Goal: Transaction & Acquisition: Obtain resource

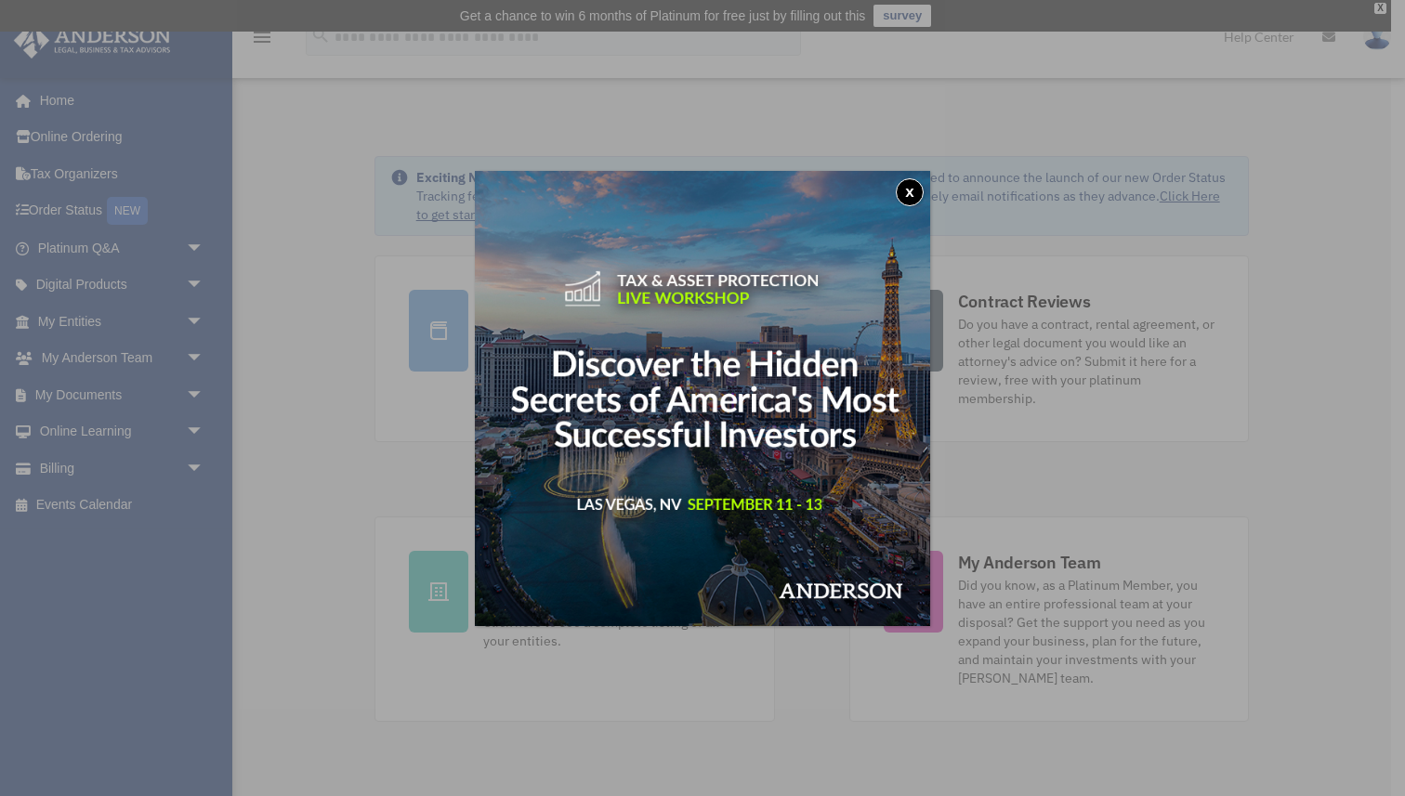
click at [912, 193] on button "x" at bounding box center [910, 192] width 28 height 28
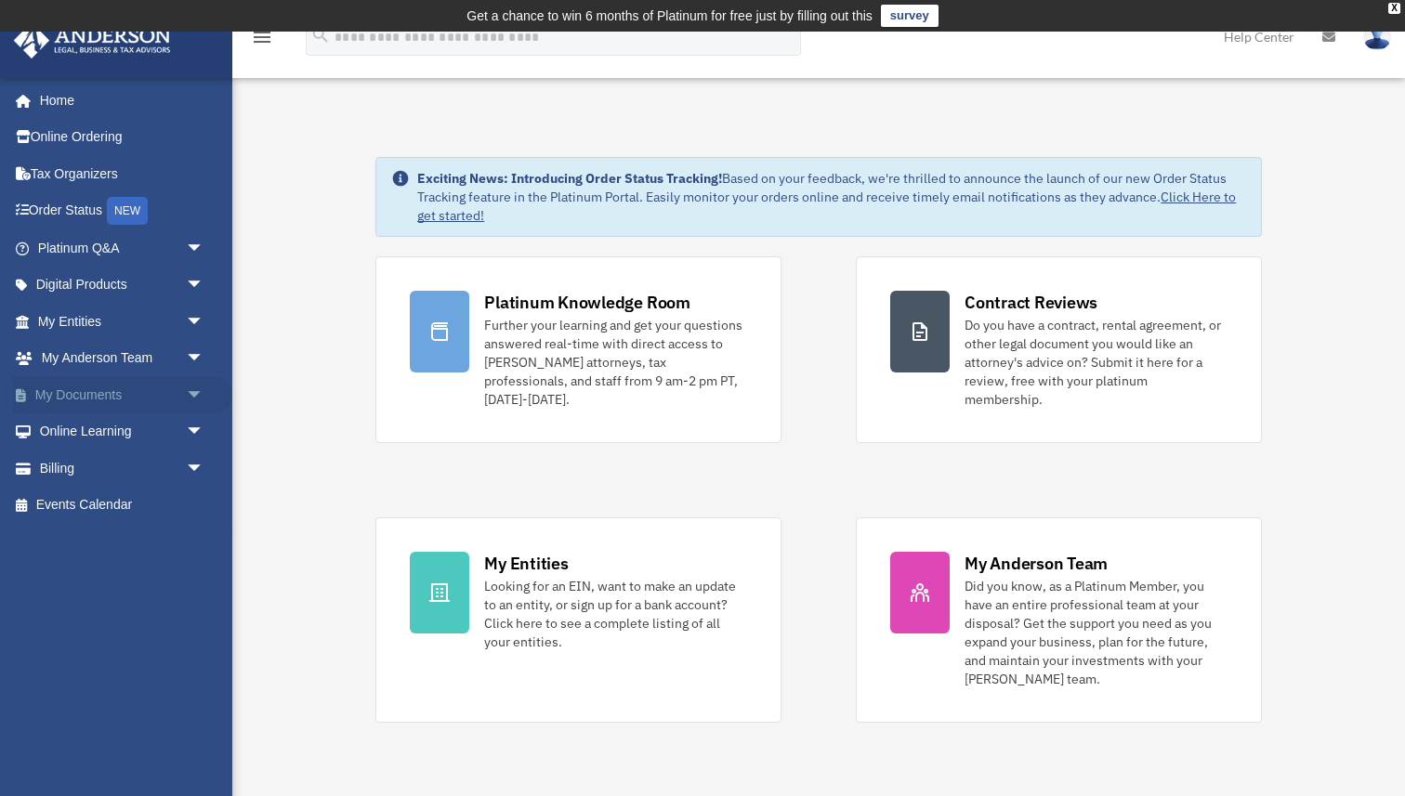
click at [203, 393] on span "arrow_drop_down" at bounding box center [204, 395] width 37 height 38
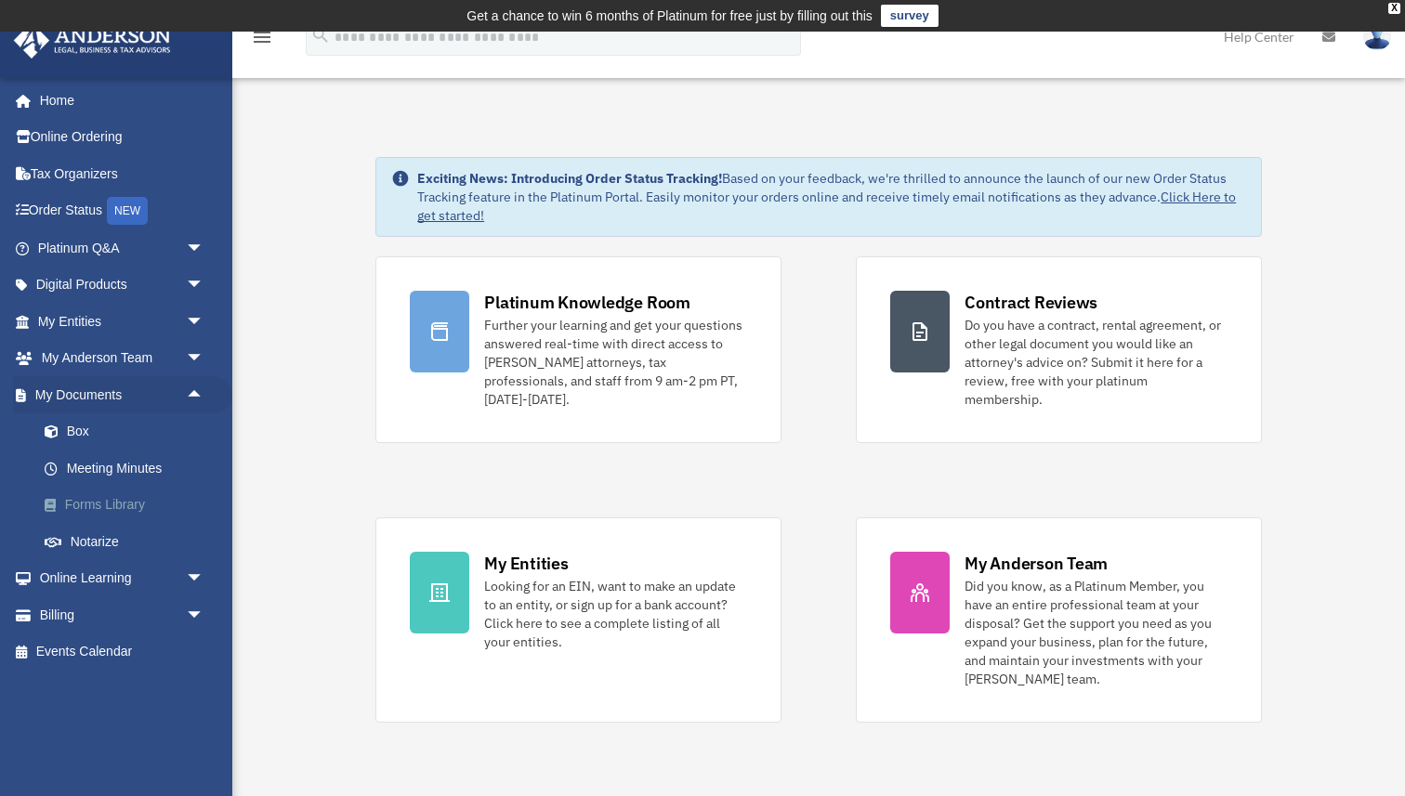
click at [118, 507] on link "Forms Library" at bounding box center [129, 505] width 206 height 37
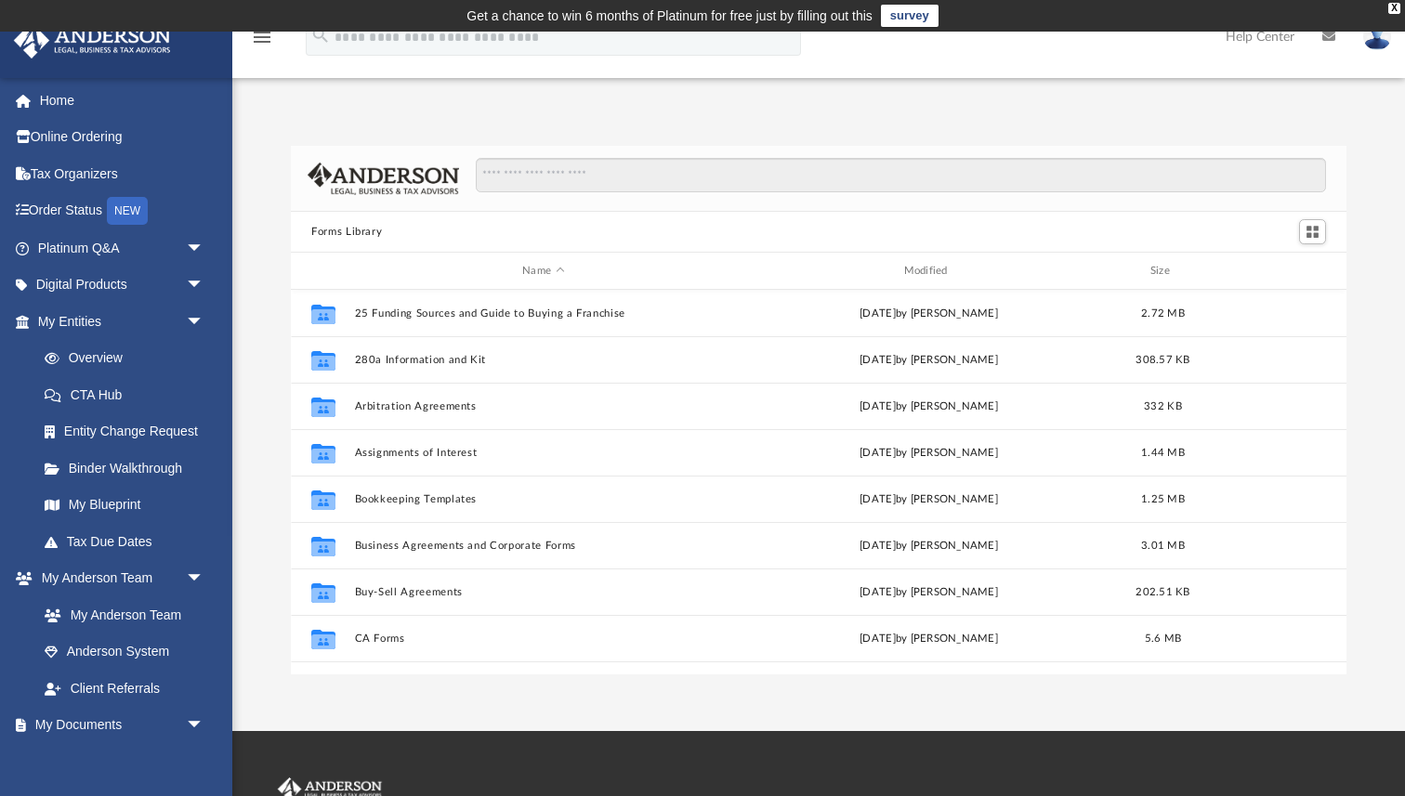
scroll to position [422, 1054]
click at [572, 170] on input "Search files and folders" at bounding box center [901, 175] width 850 height 35
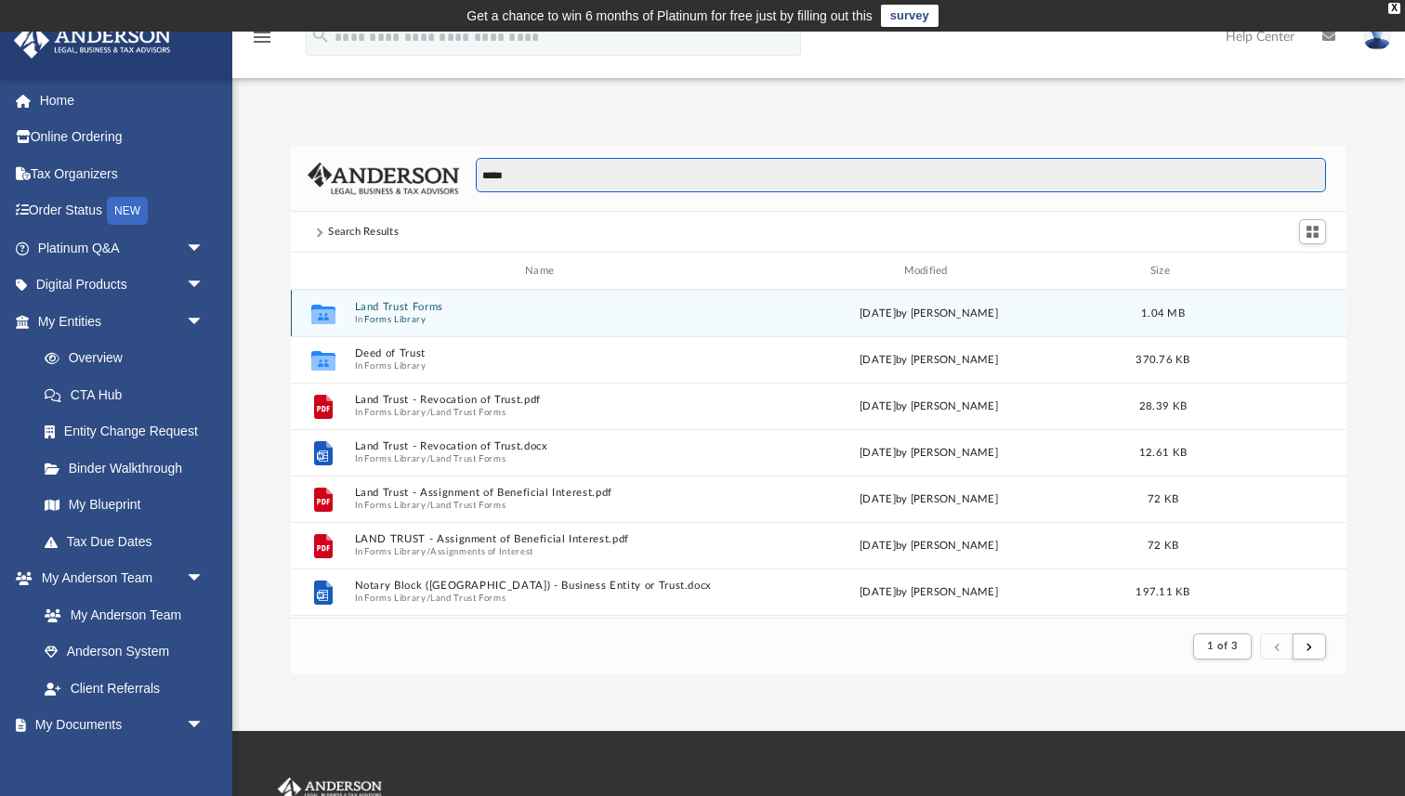
scroll to position [1, 1]
type input "*****"
click at [425, 307] on button "Land Trust Forms" at bounding box center [543, 307] width 377 height 12
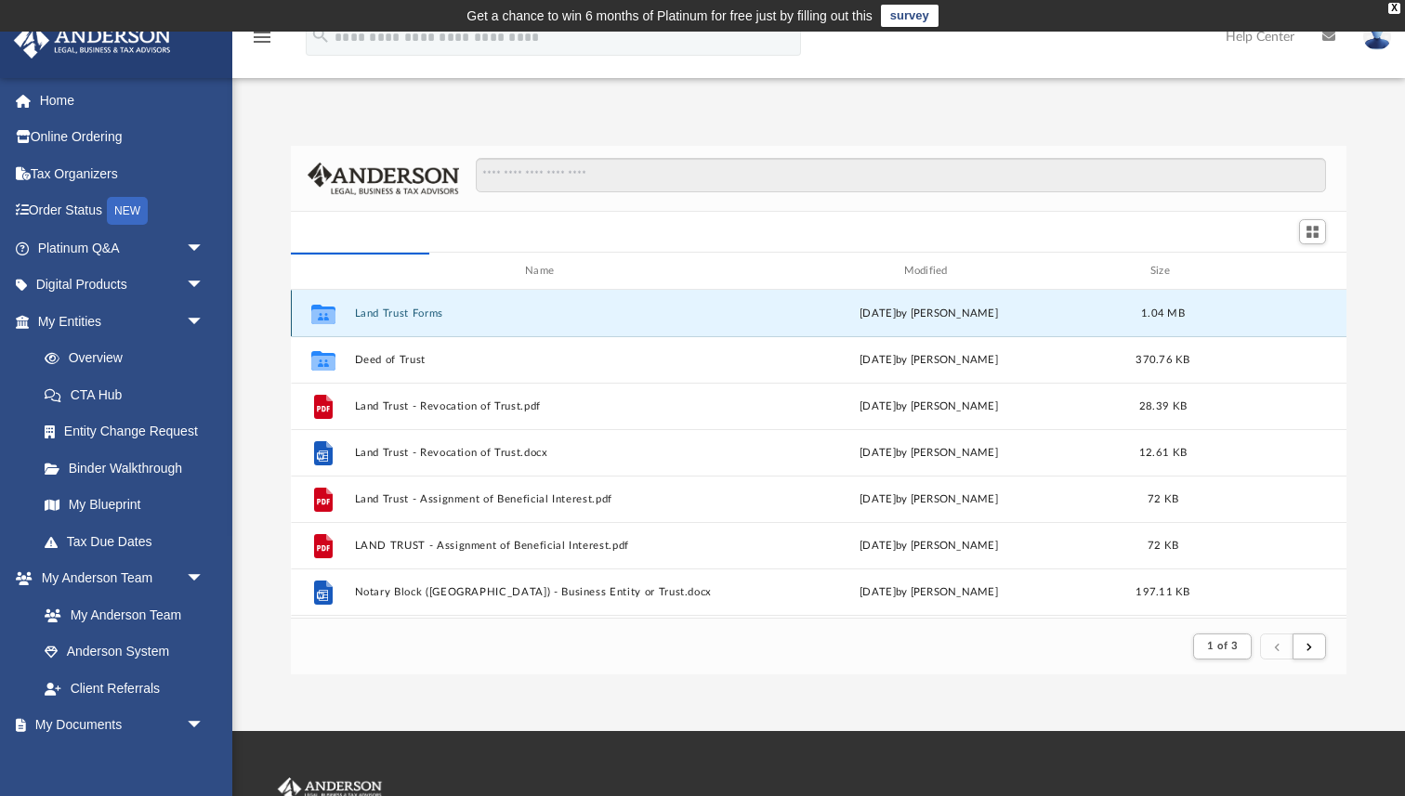
scroll to position [422, 1054]
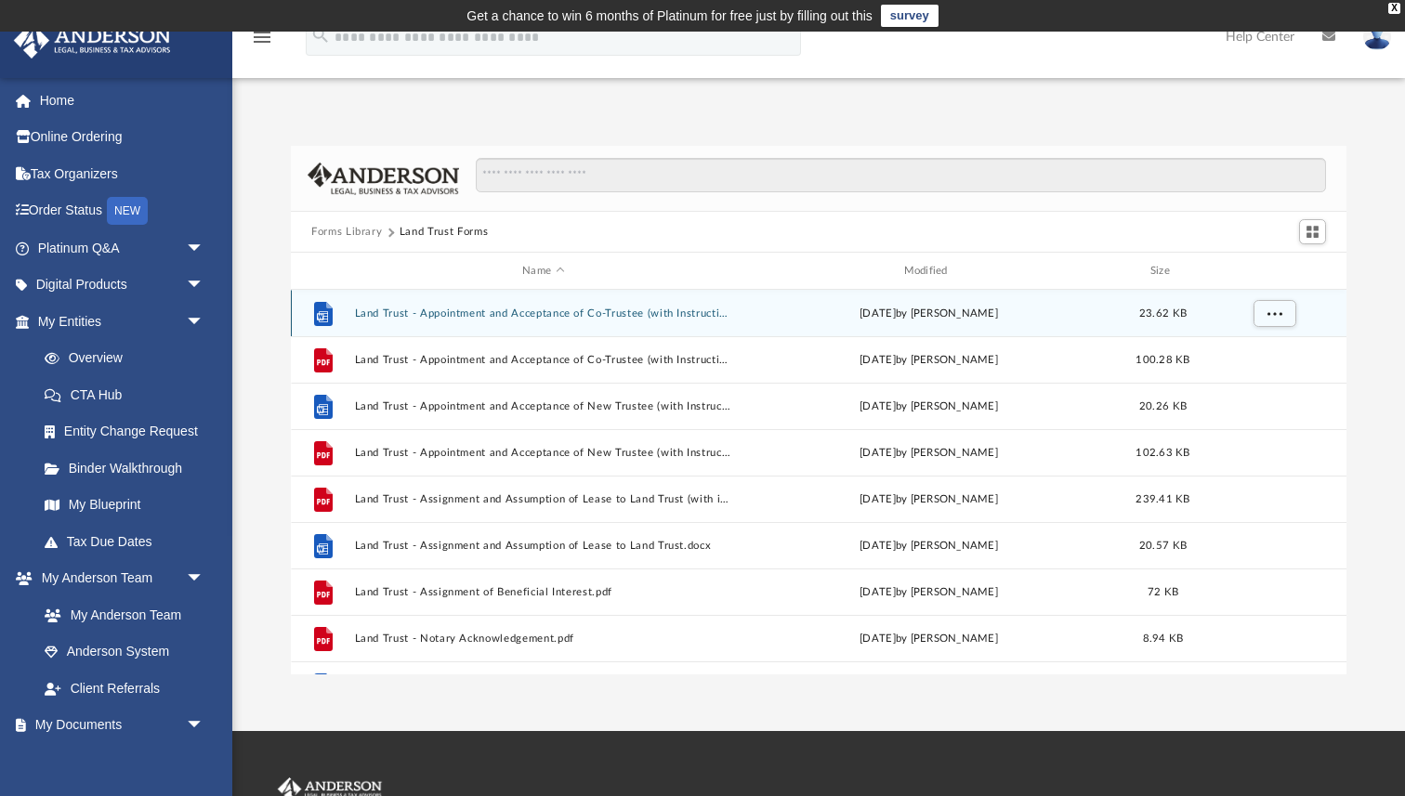
click at [322, 311] on icon "grid" at bounding box center [323, 313] width 19 height 24
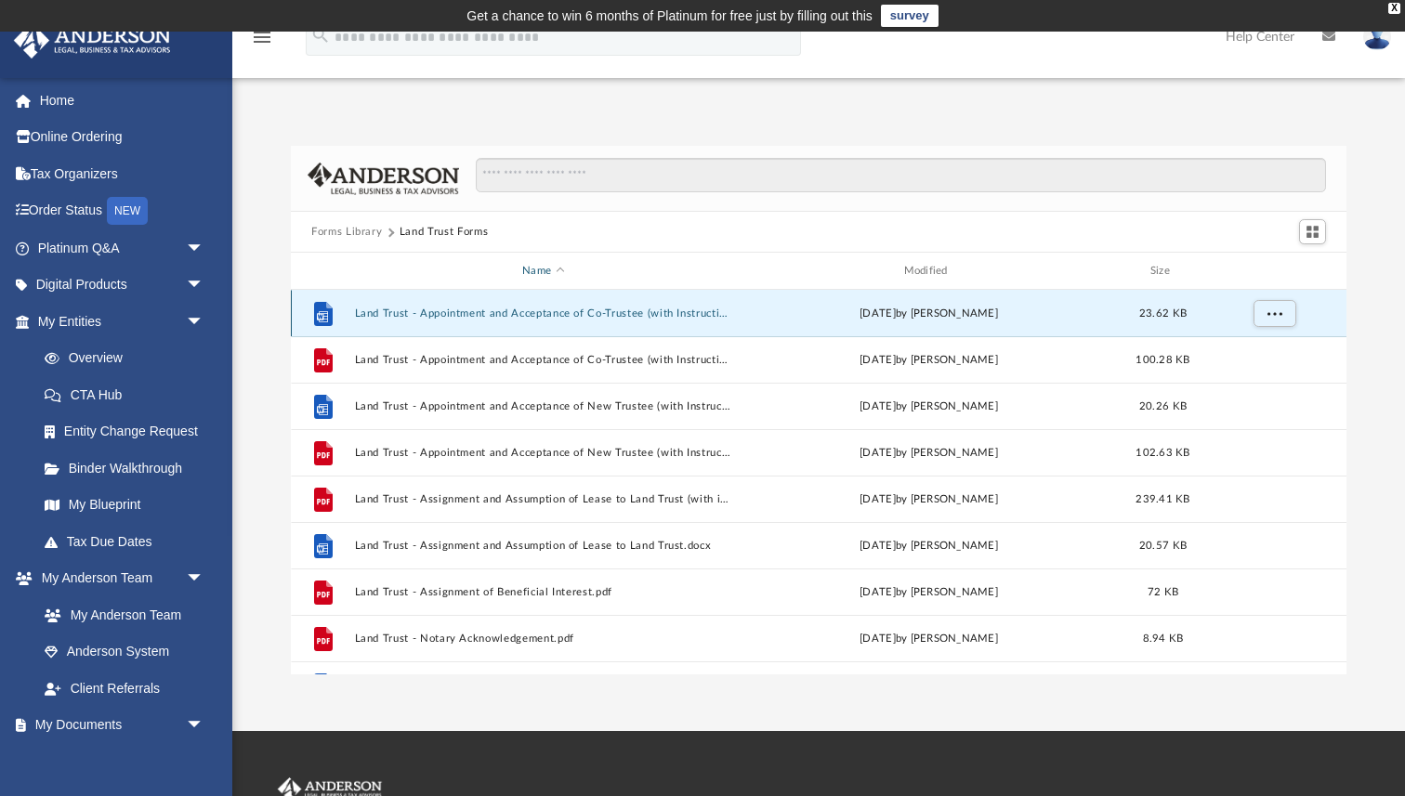
click at [465, 268] on div "Name" at bounding box center [543, 271] width 378 height 17
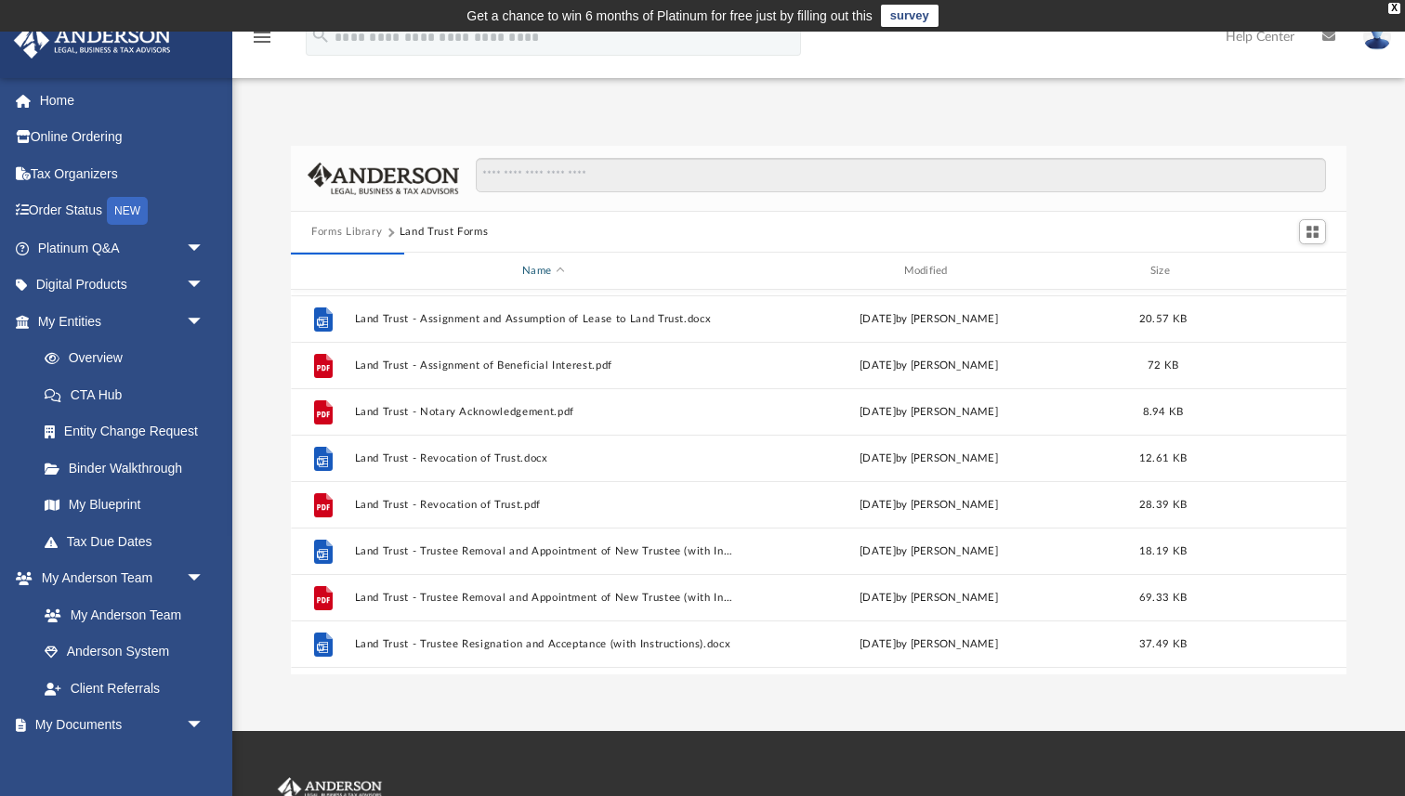
scroll to position [0, 0]
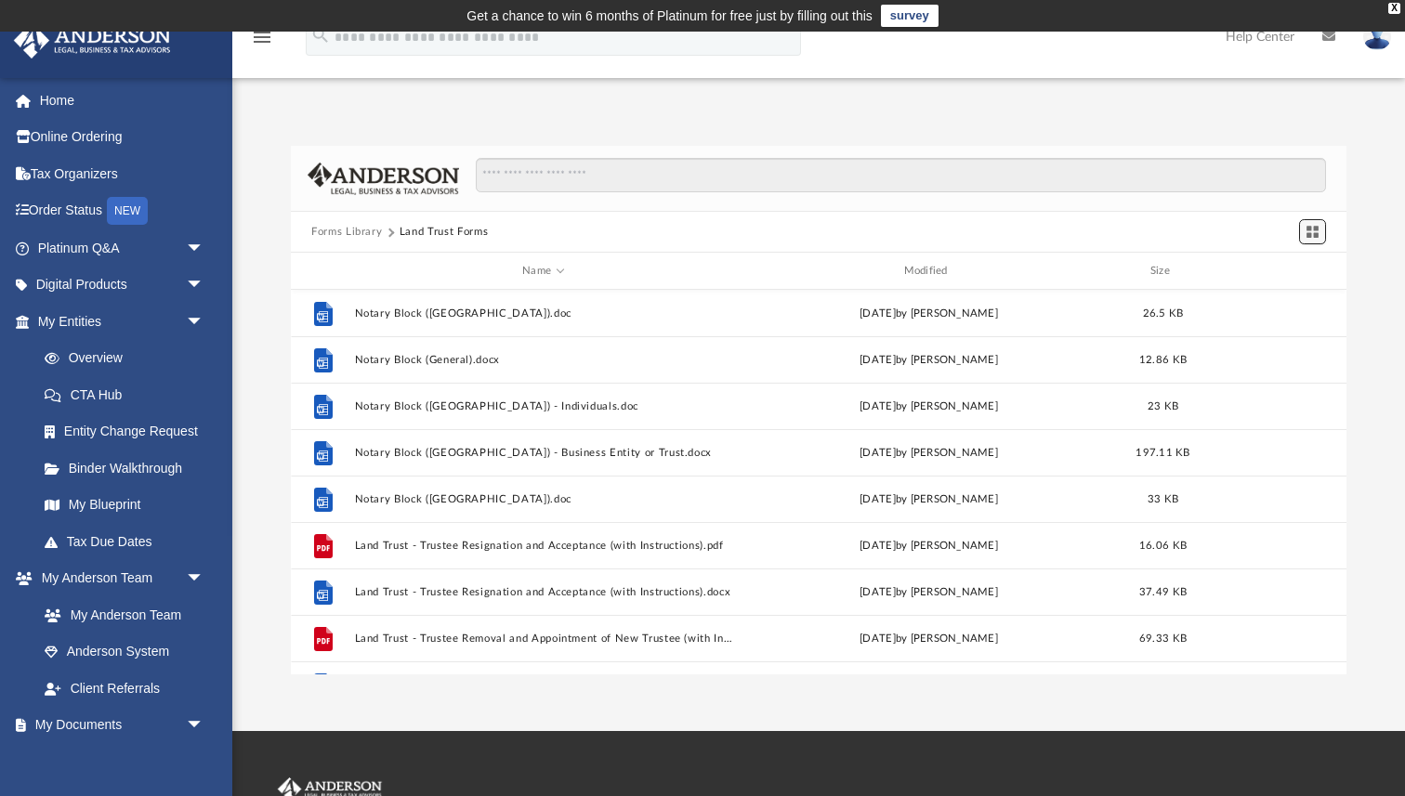
click at [1311, 233] on span "Switch to Grid View" at bounding box center [1312, 232] width 16 height 16
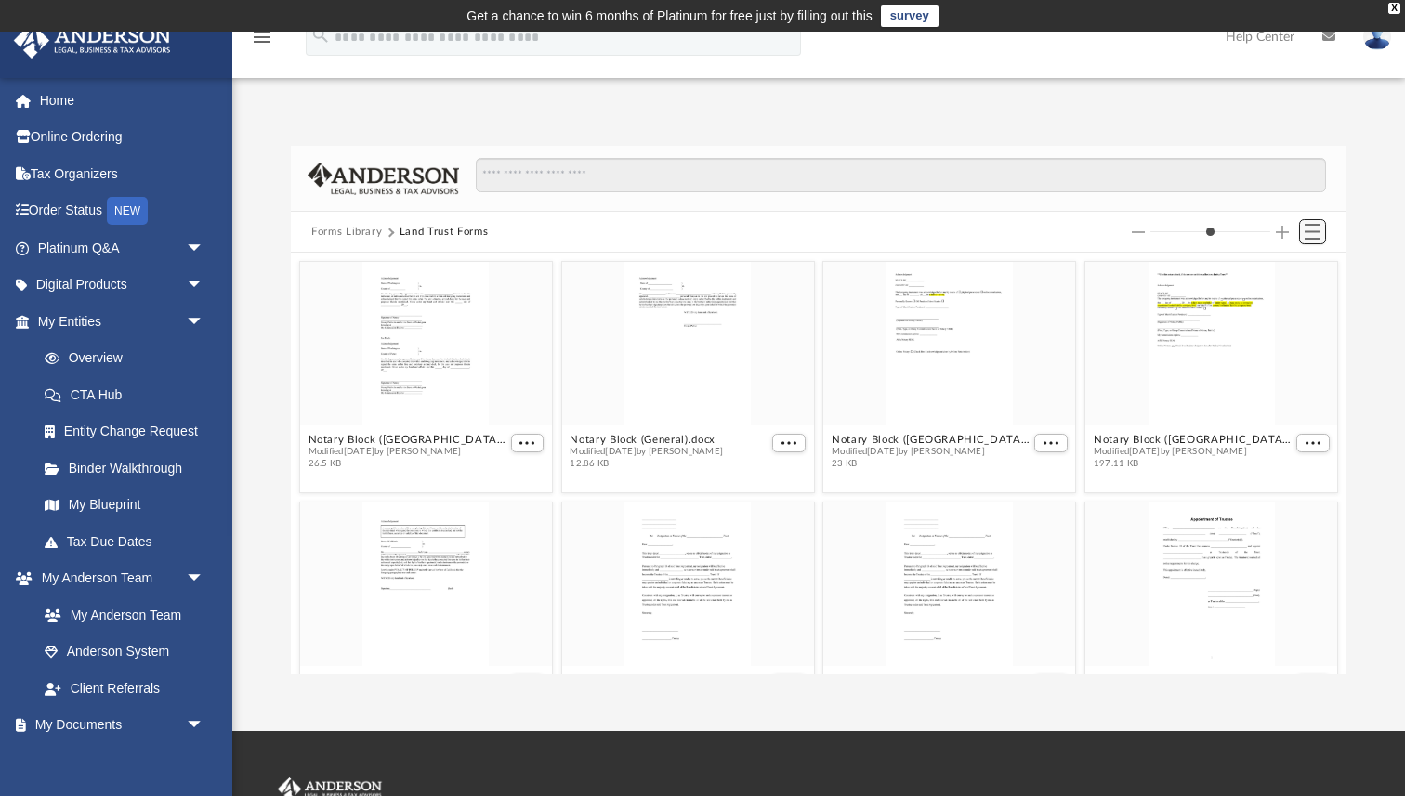
click at [1317, 229] on span "Switch to List View" at bounding box center [1312, 232] width 16 height 16
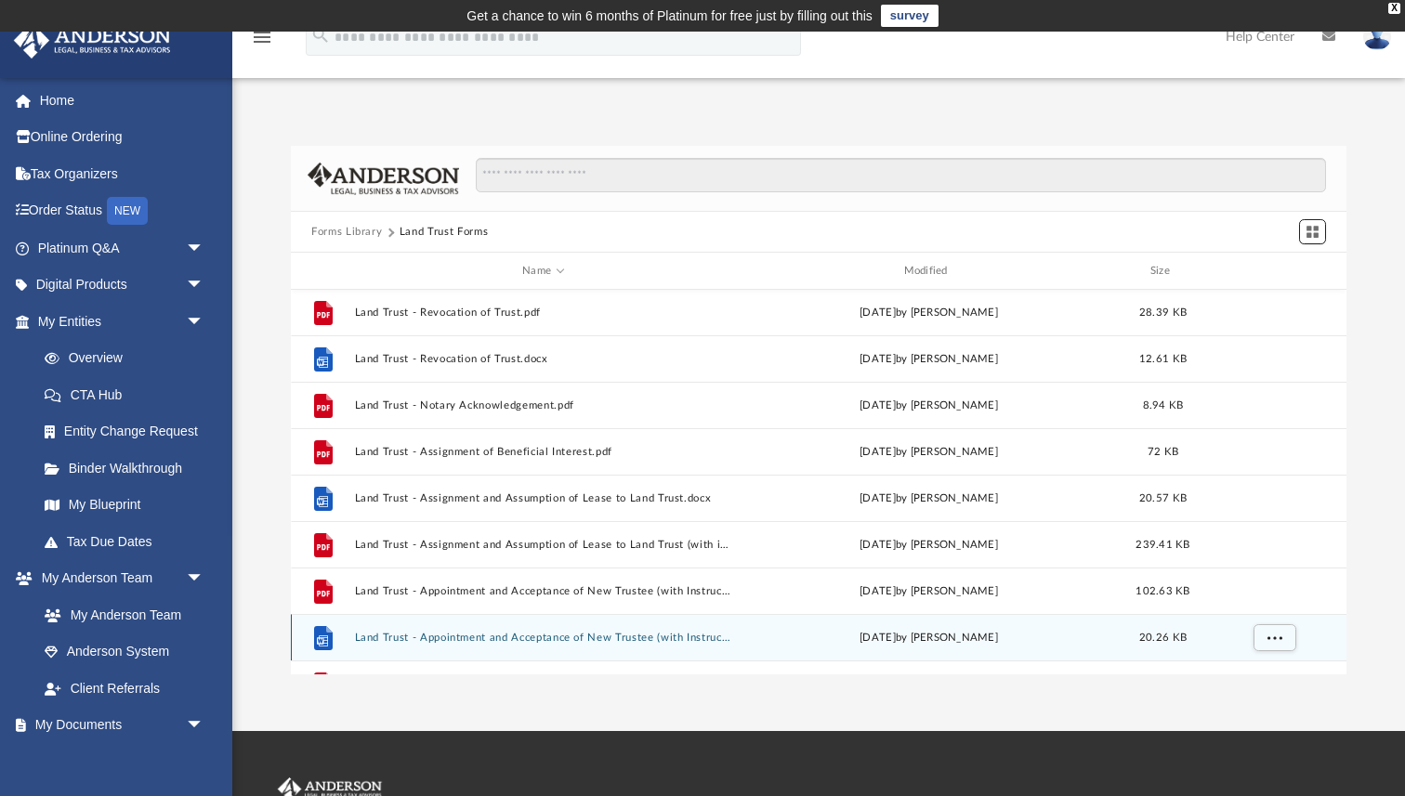
scroll to position [497, 0]
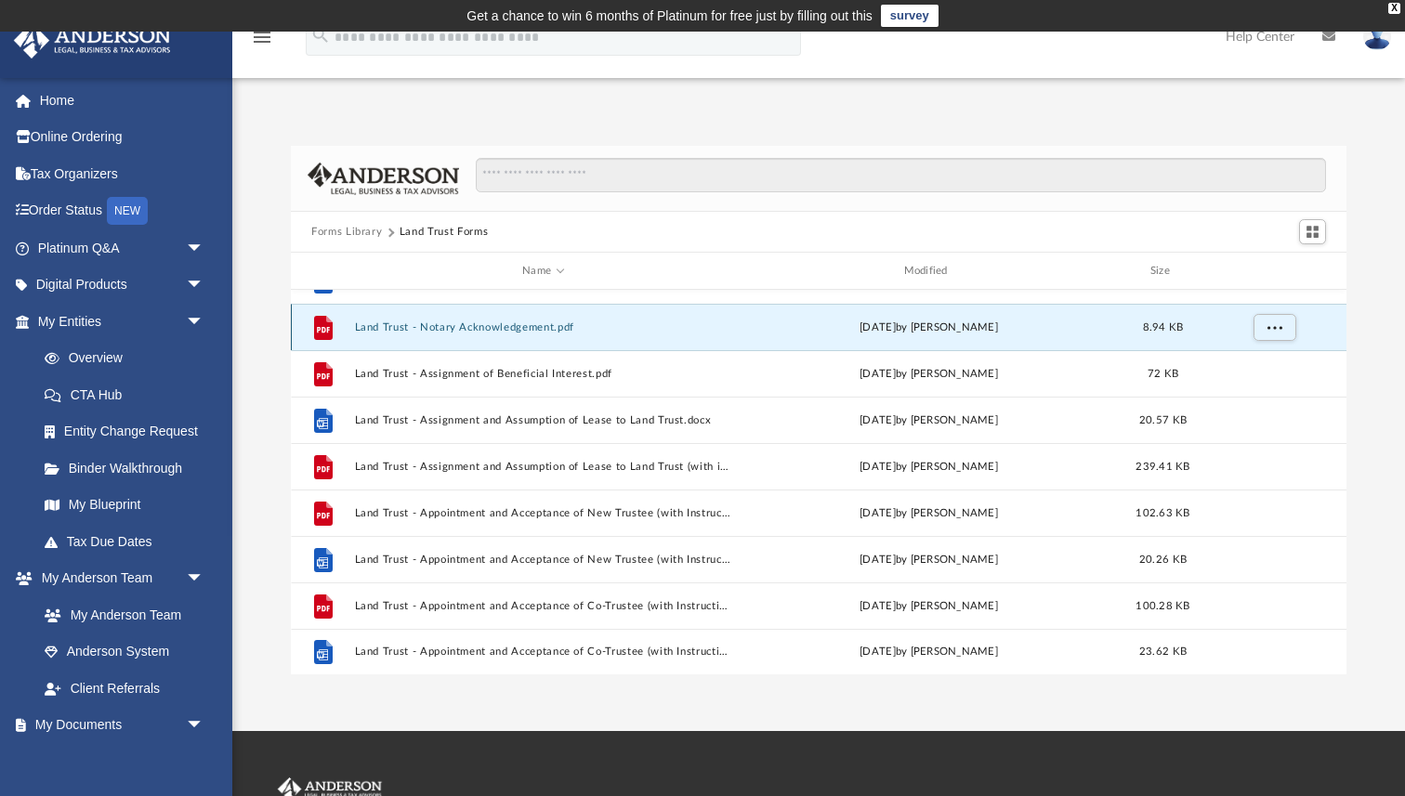
click at [681, 329] on button "Land Trust - Notary Acknowledgement.pdf" at bounding box center [543, 327] width 377 height 12
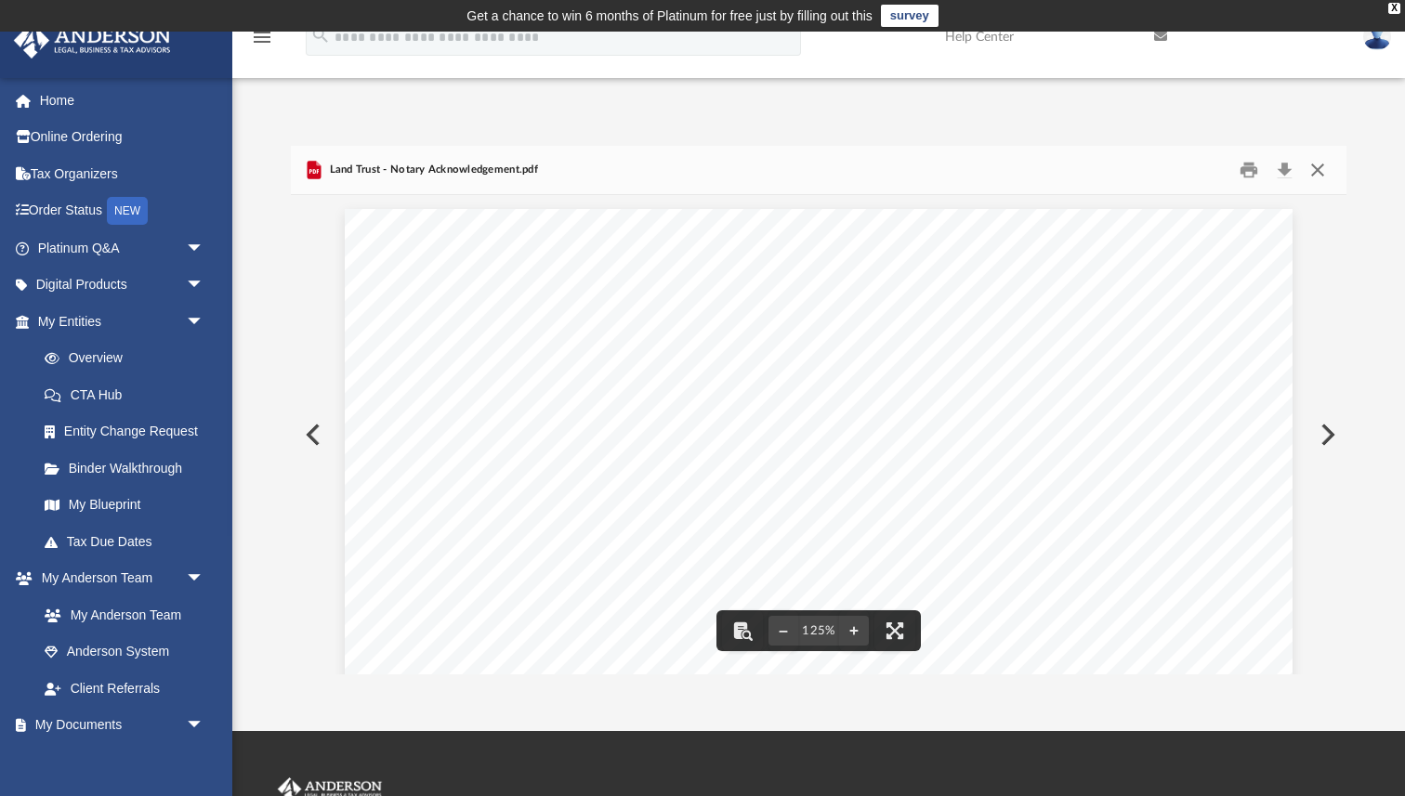
click at [1319, 165] on button "Close" at bounding box center [1317, 170] width 33 height 29
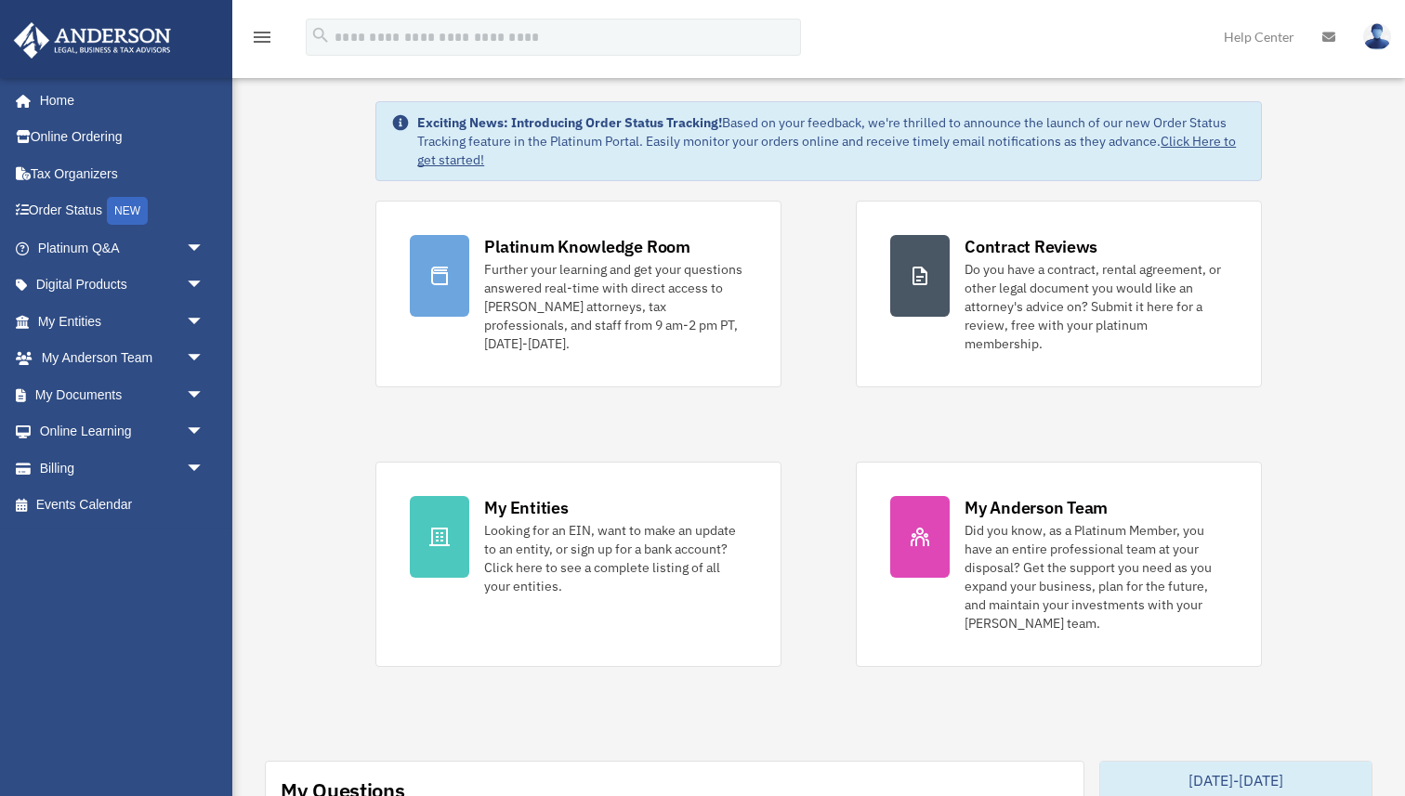
scroll to position [57, 0]
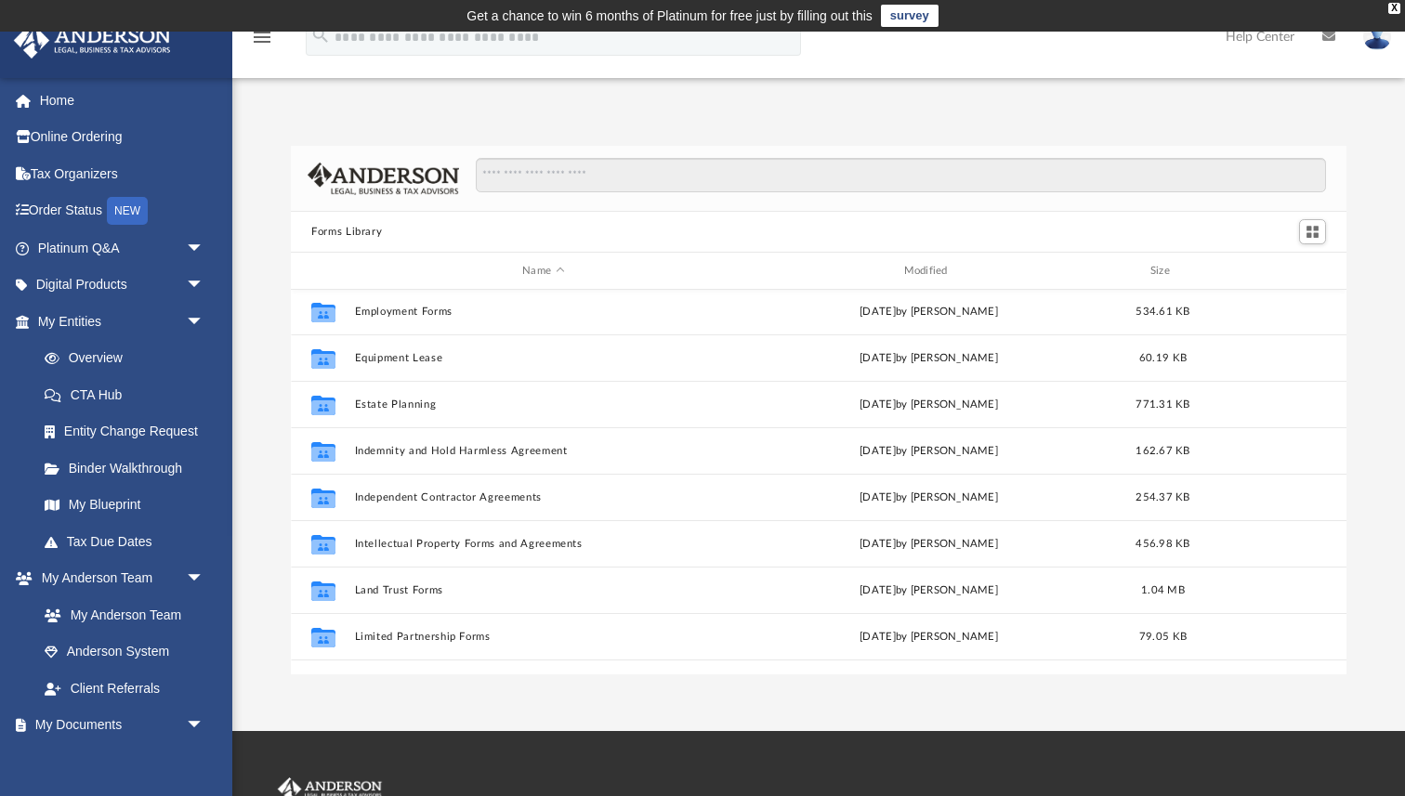
scroll to position [515, 0]
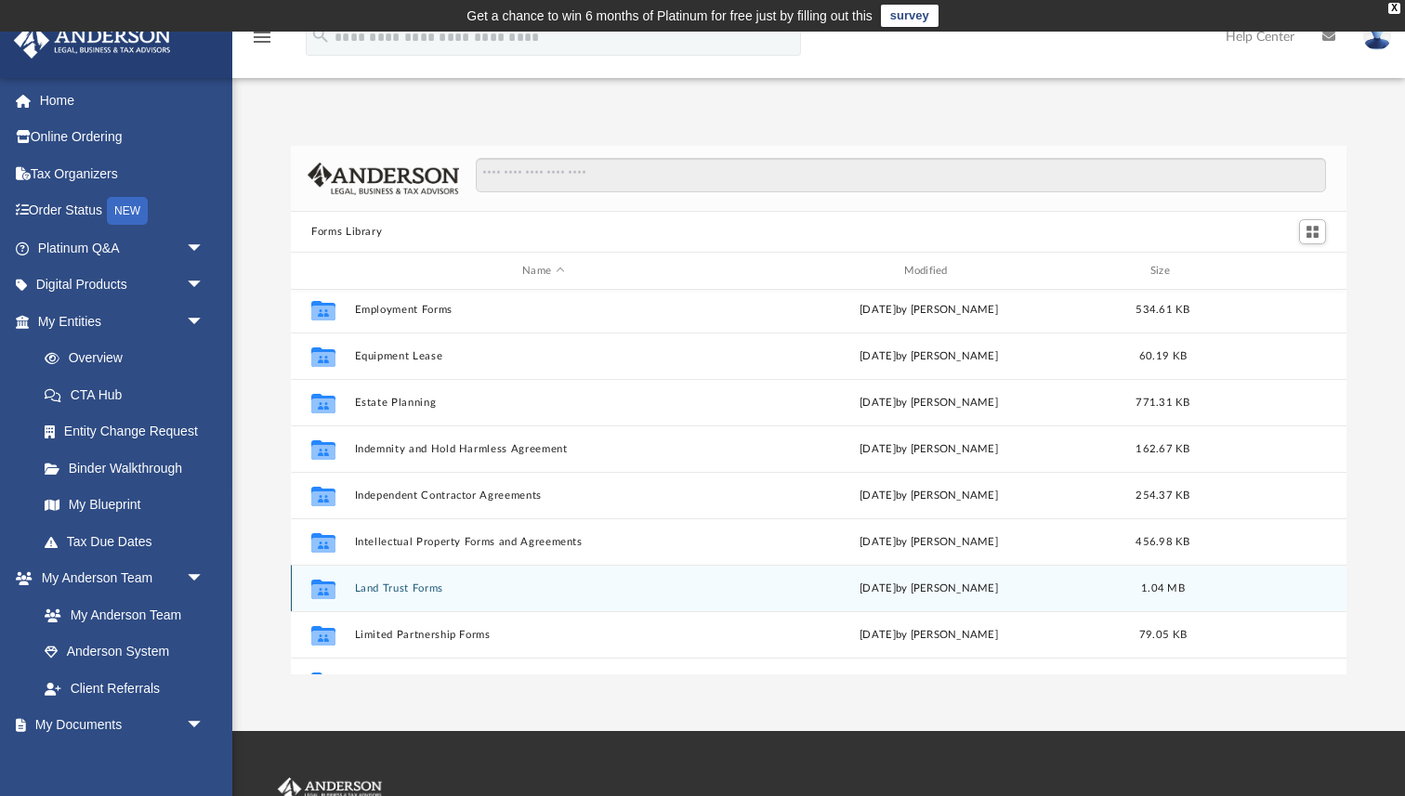
click at [403, 591] on button "Land Trust Forms" at bounding box center [543, 588] width 377 height 12
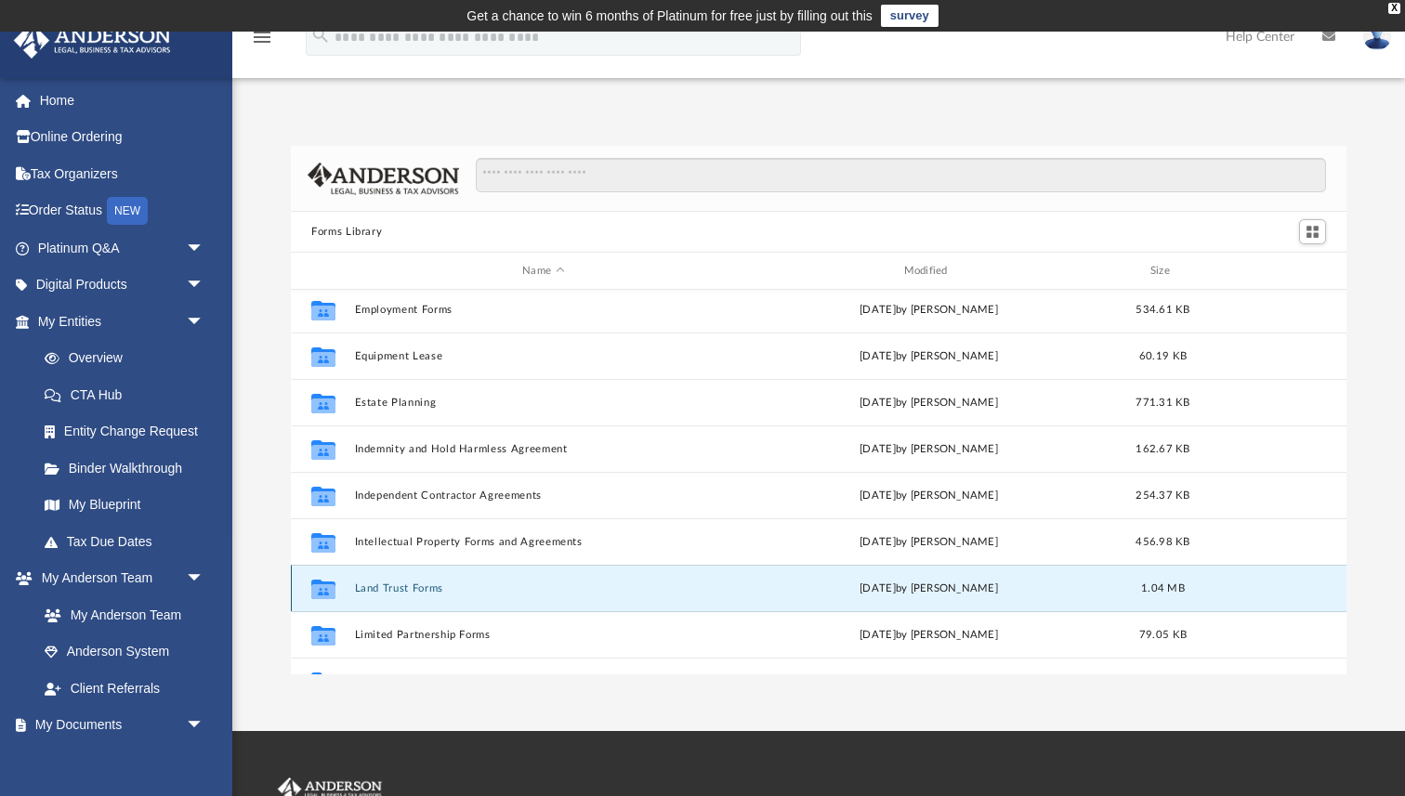
click at [403, 591] on button "Land Trust Forms" at bounding box center [543, 588] width 377 height 12
click at [326, 590] on icon "grid" at bounding box center [323, 590] width 24 height 15
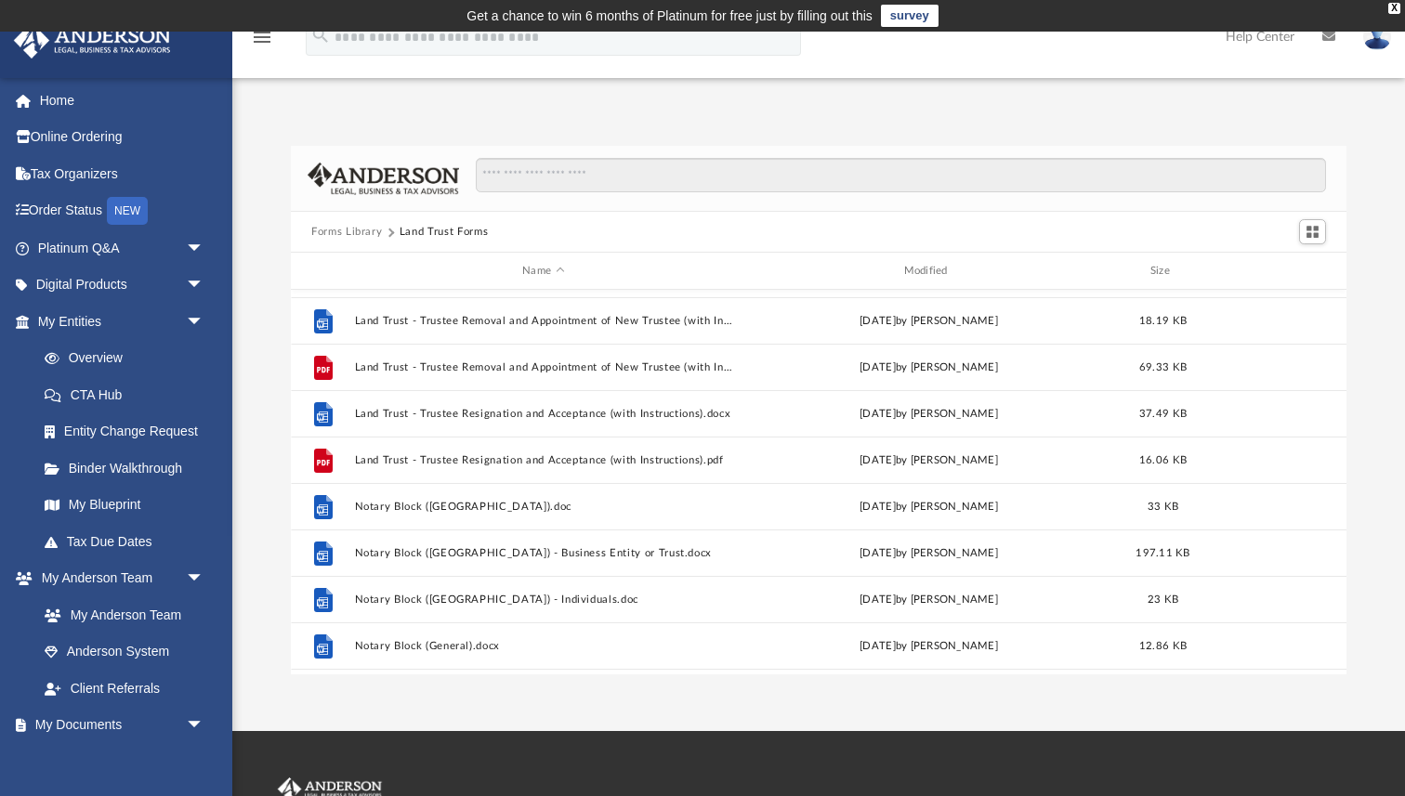
scroll to position [497, 0]
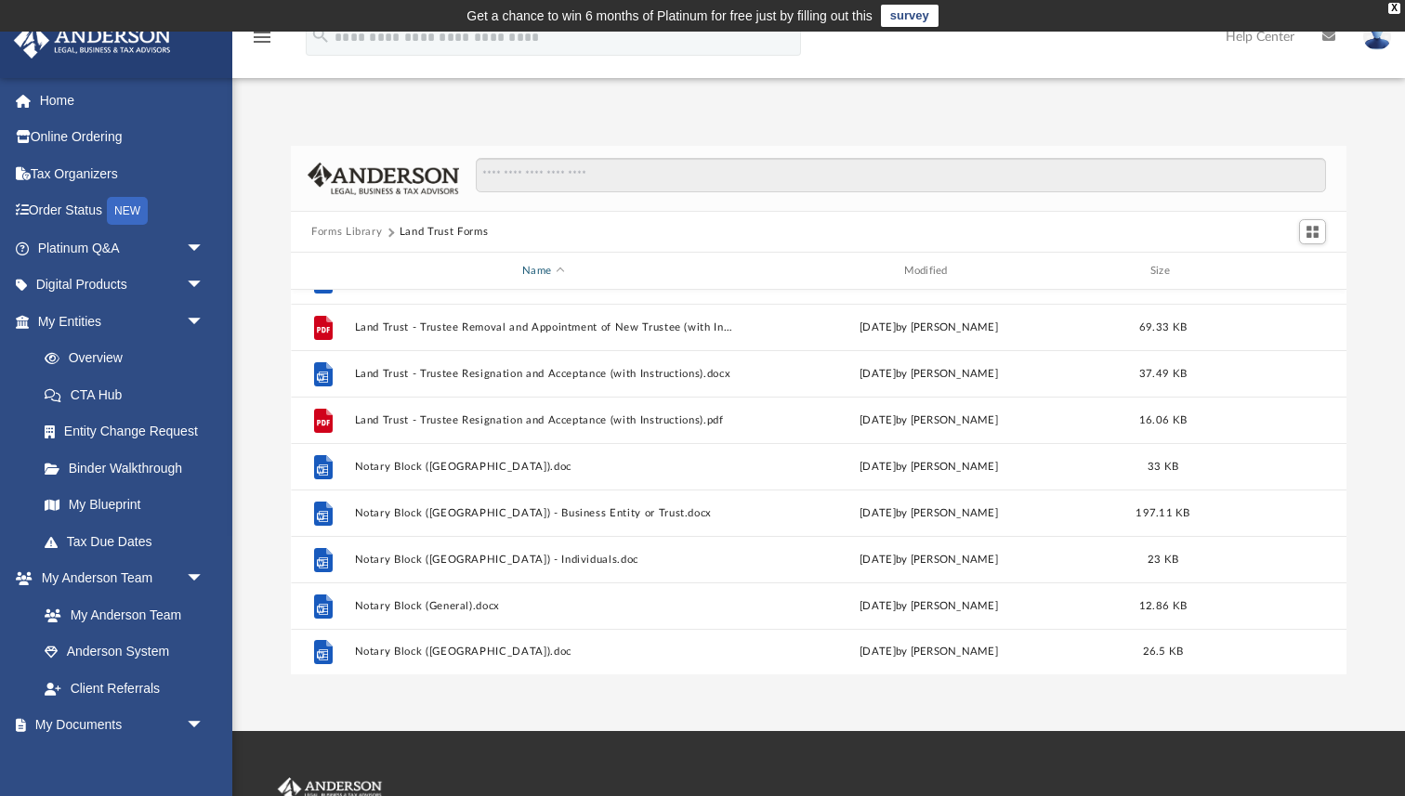
click at [556, 268] on div "Name" at bounding box center [543, 271] width 378 height 17
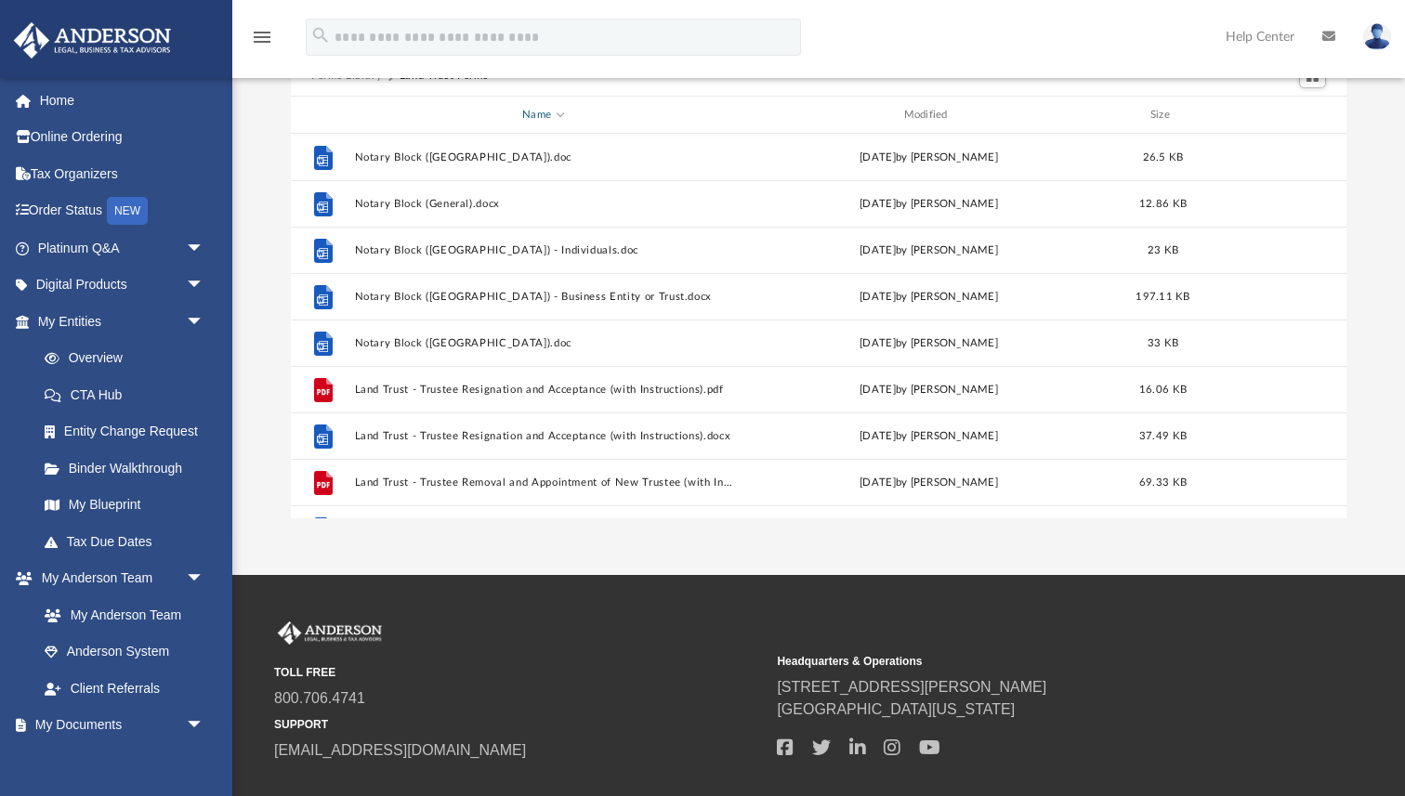
scroll to position [0, 0]
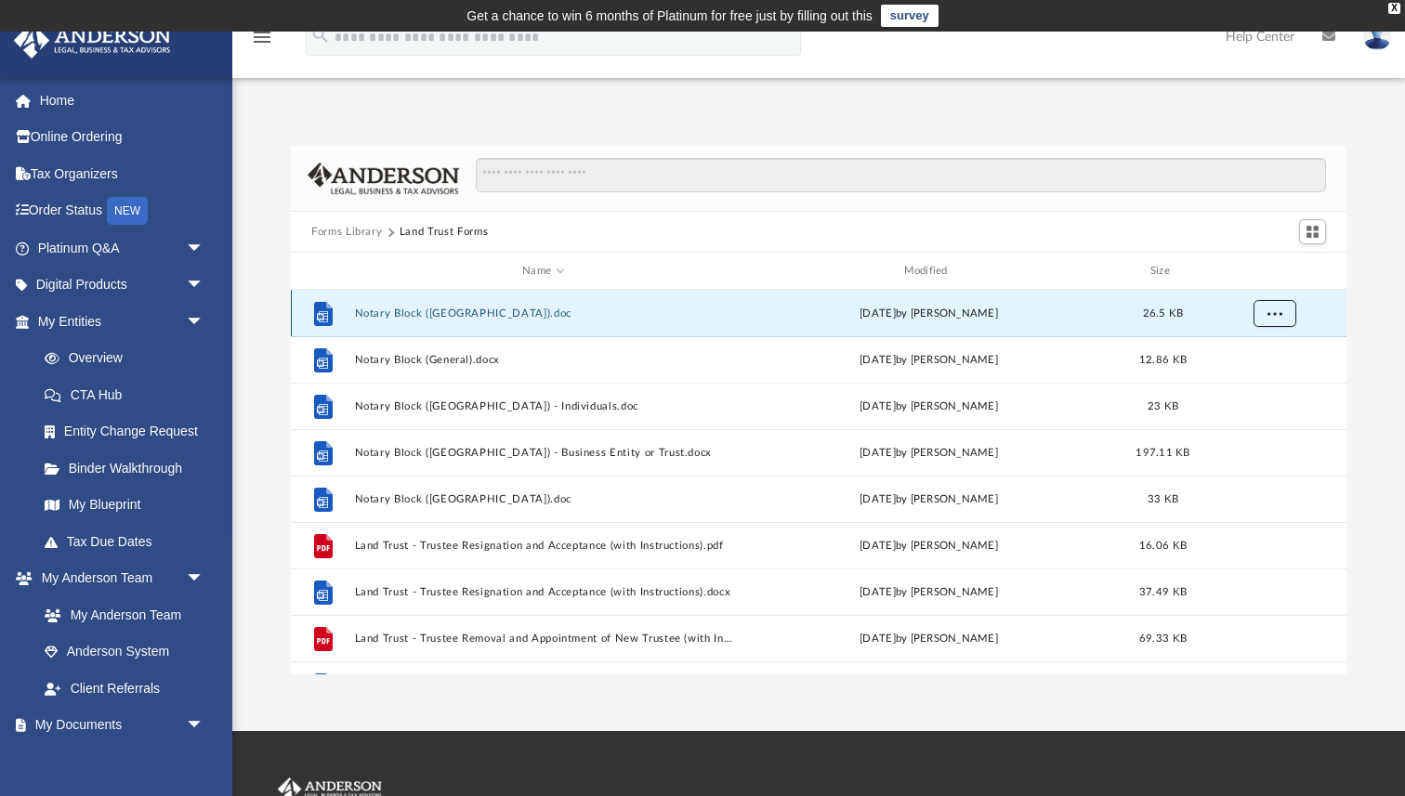
click at [1282, 315] on button "More options" at bounding box center [1274, 314] width 43 height 28
click at [1253, 379] on li "Download" at bounding box center [1257, 381] width 54 height 20
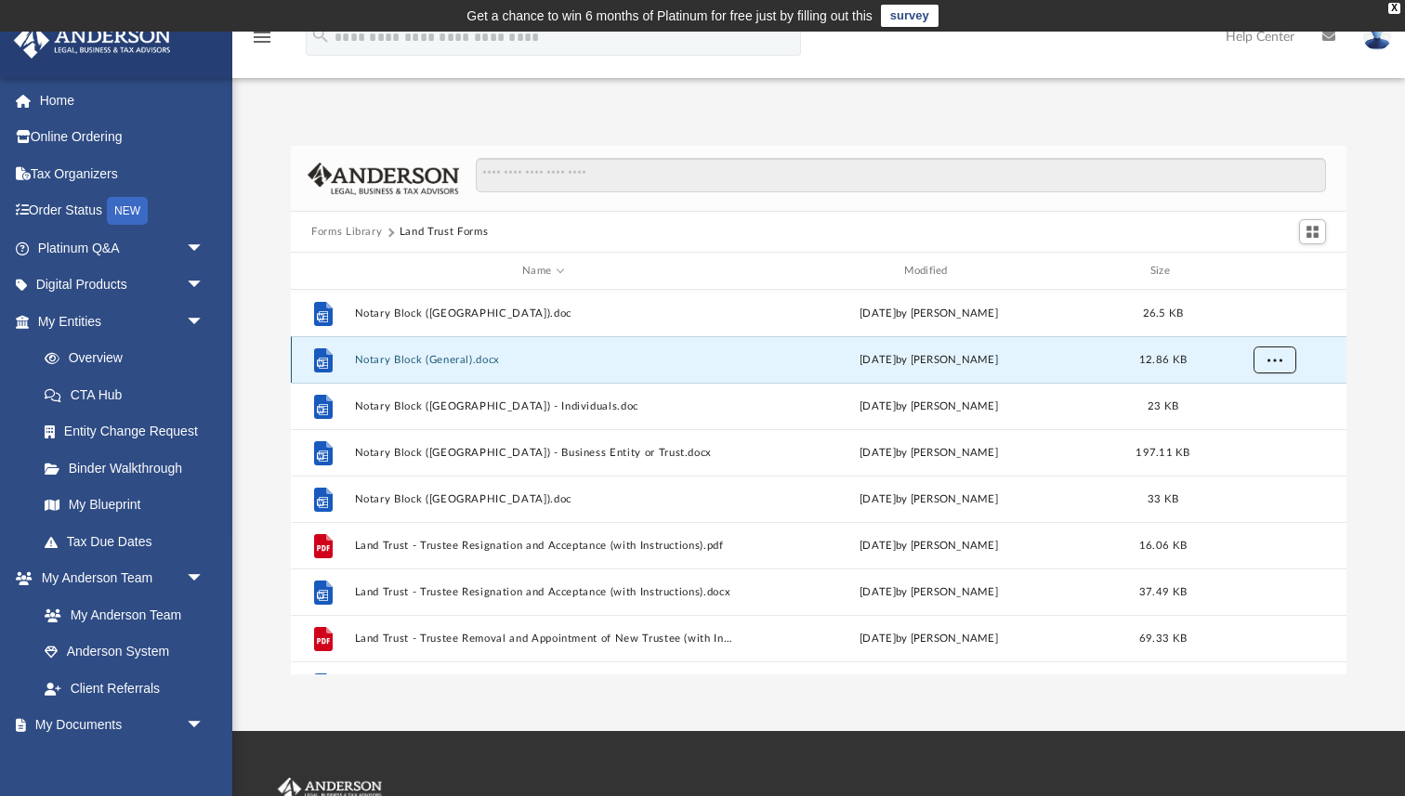
click at [1273, 360] on span "More options" at bounding box center [1274, 359] width 15 height 10
click at [1255, 436] on li "Download" at bounding box center [1257, 427] width 54 height 20
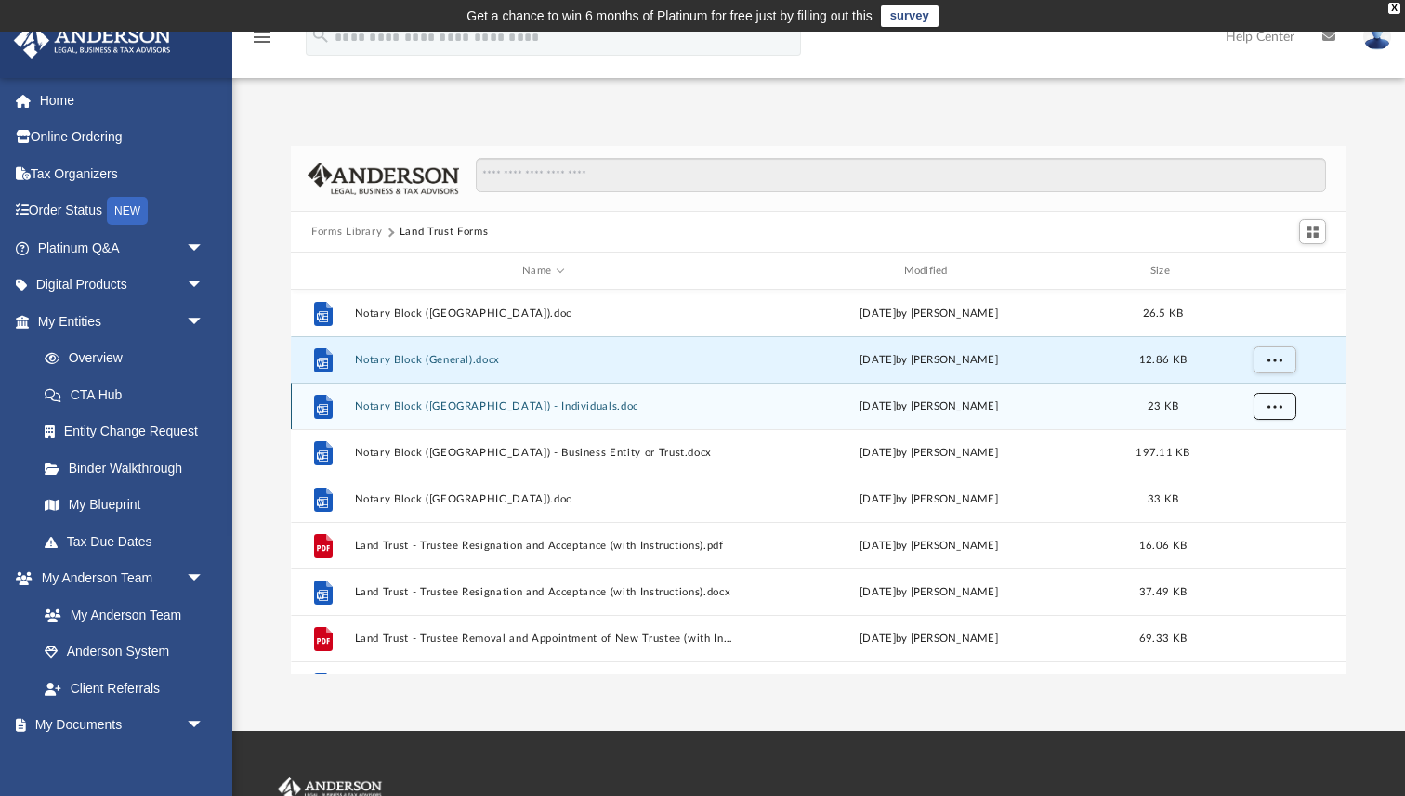
click at [1274, 410] on span "More options" at bounding box center [1274, 405] width 15 height 10
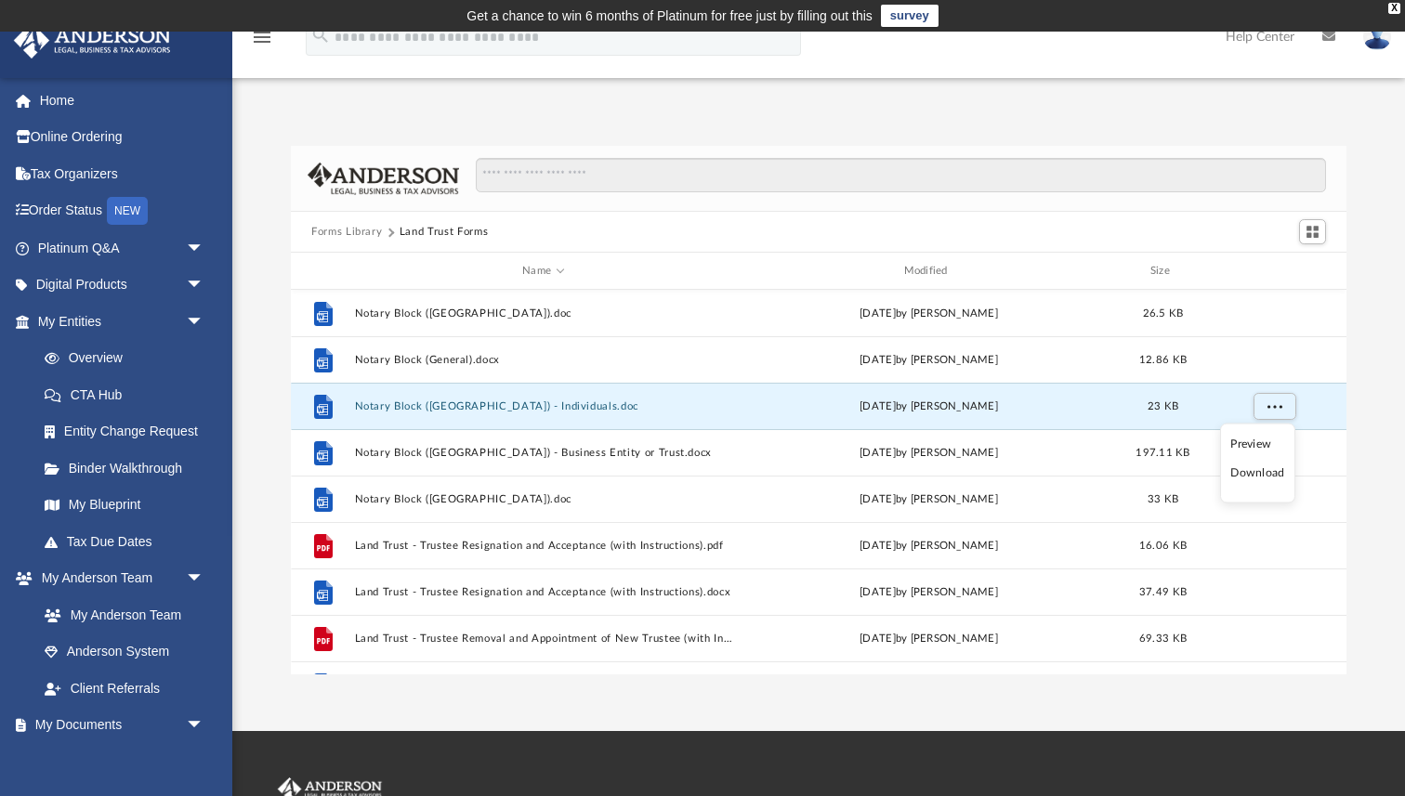
click at [1257, 476] on li "Download" at bounding box center [1257, 474] width 54 height 20
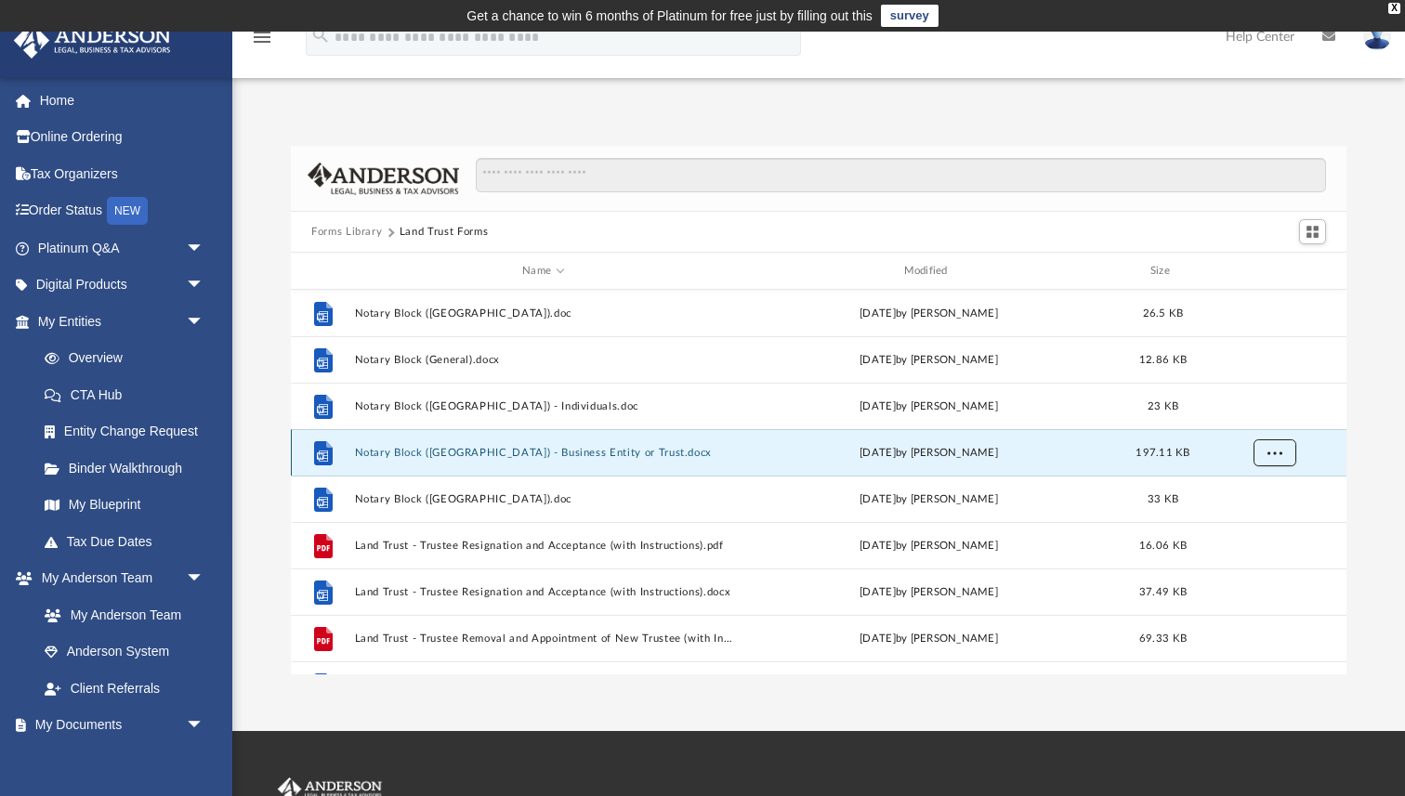
click at [1273, 457] on span "More options" at bounding box center [1274, 452] width 15 height 10
click at [1252, 518] on li "Download" at bounding box center [1257, 520] width 54 height 20
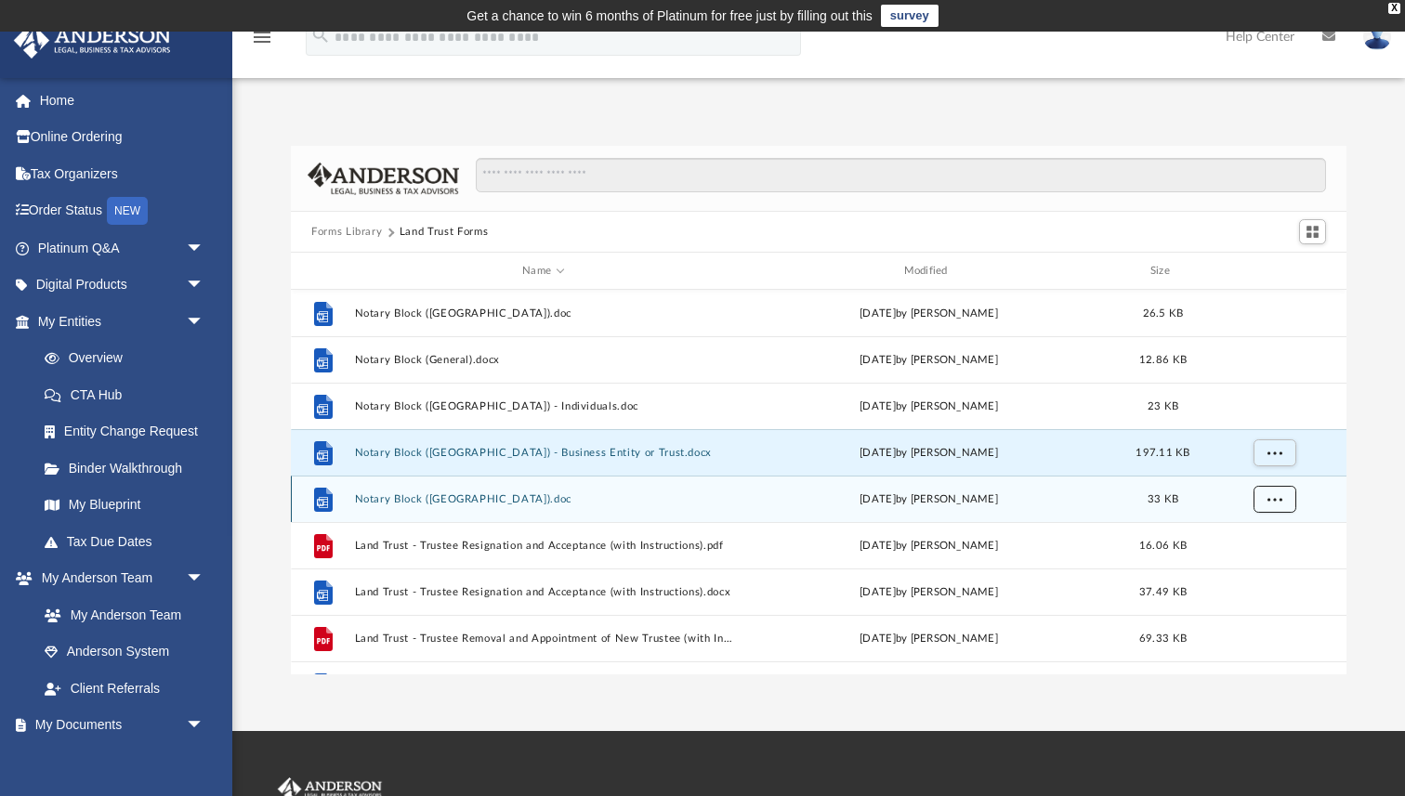
click at [1277, 501] on span "More options" at bounding box center [1274, 498] width 15 height 10
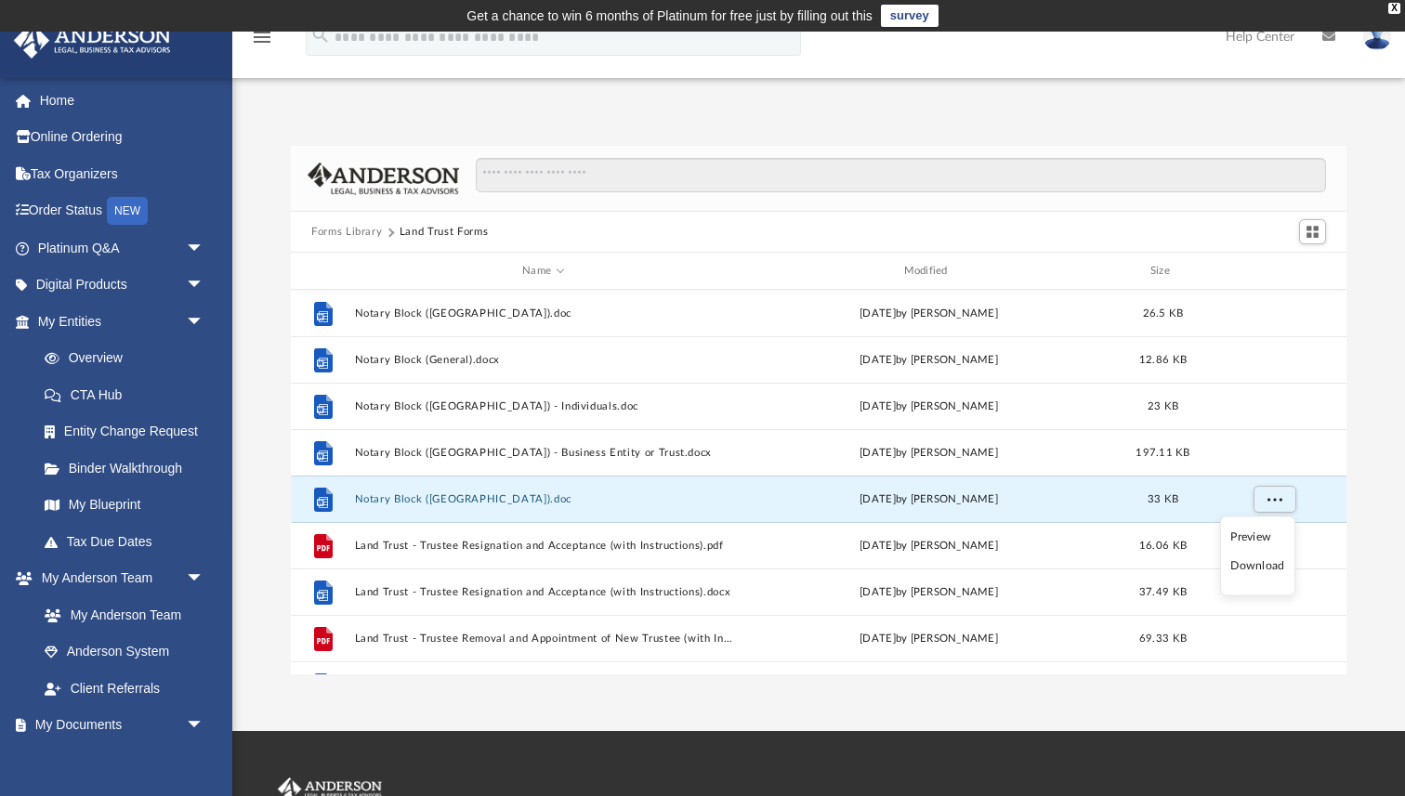
click at [1261, 569] on li "Download" at bounding box center [1257, 566] width 54 height 20
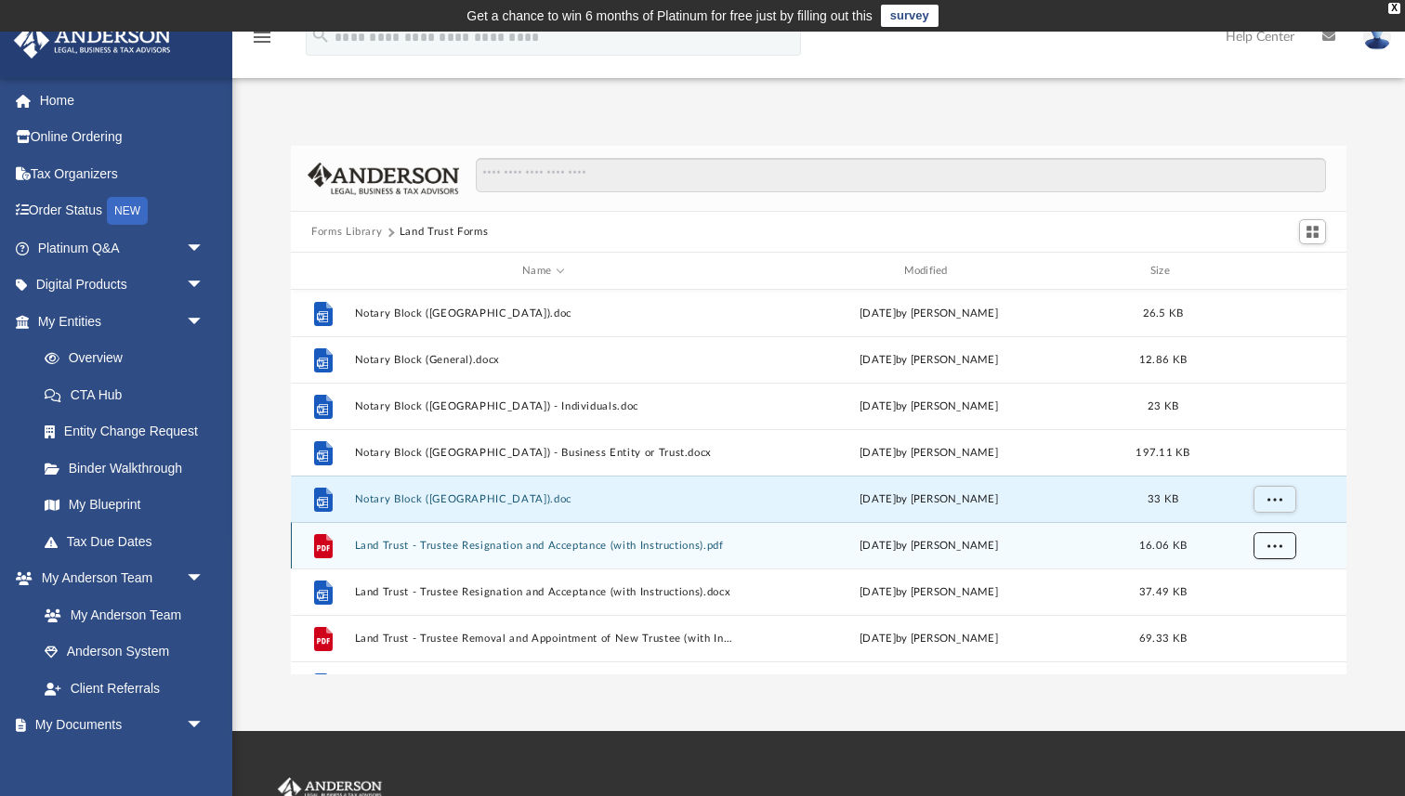
click at [1274, 545] on span "More options" at bounding box center [1274, 545] width 15 height 10
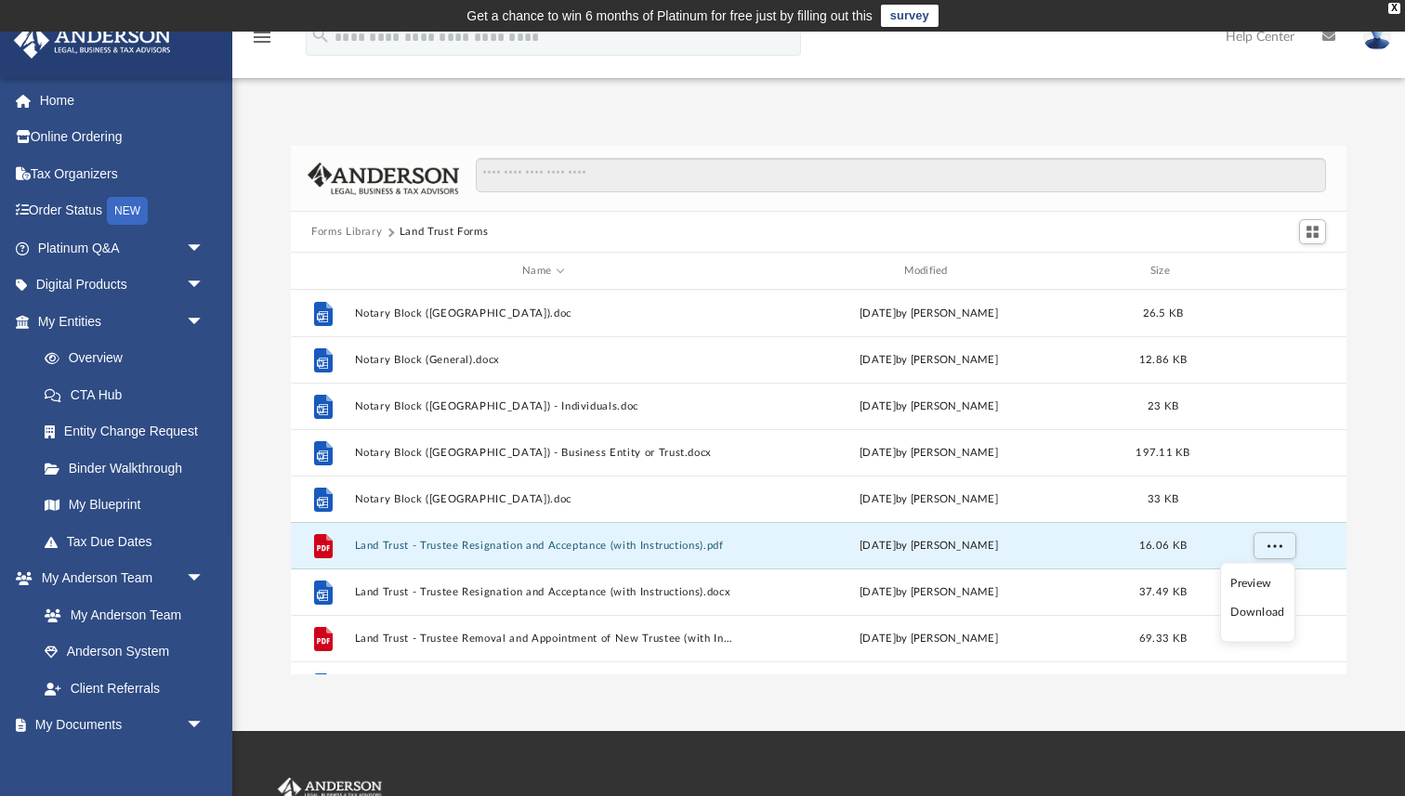
click at [1251, 618] on li "Download" at bounding box center [1257, 613] width 54 height 20
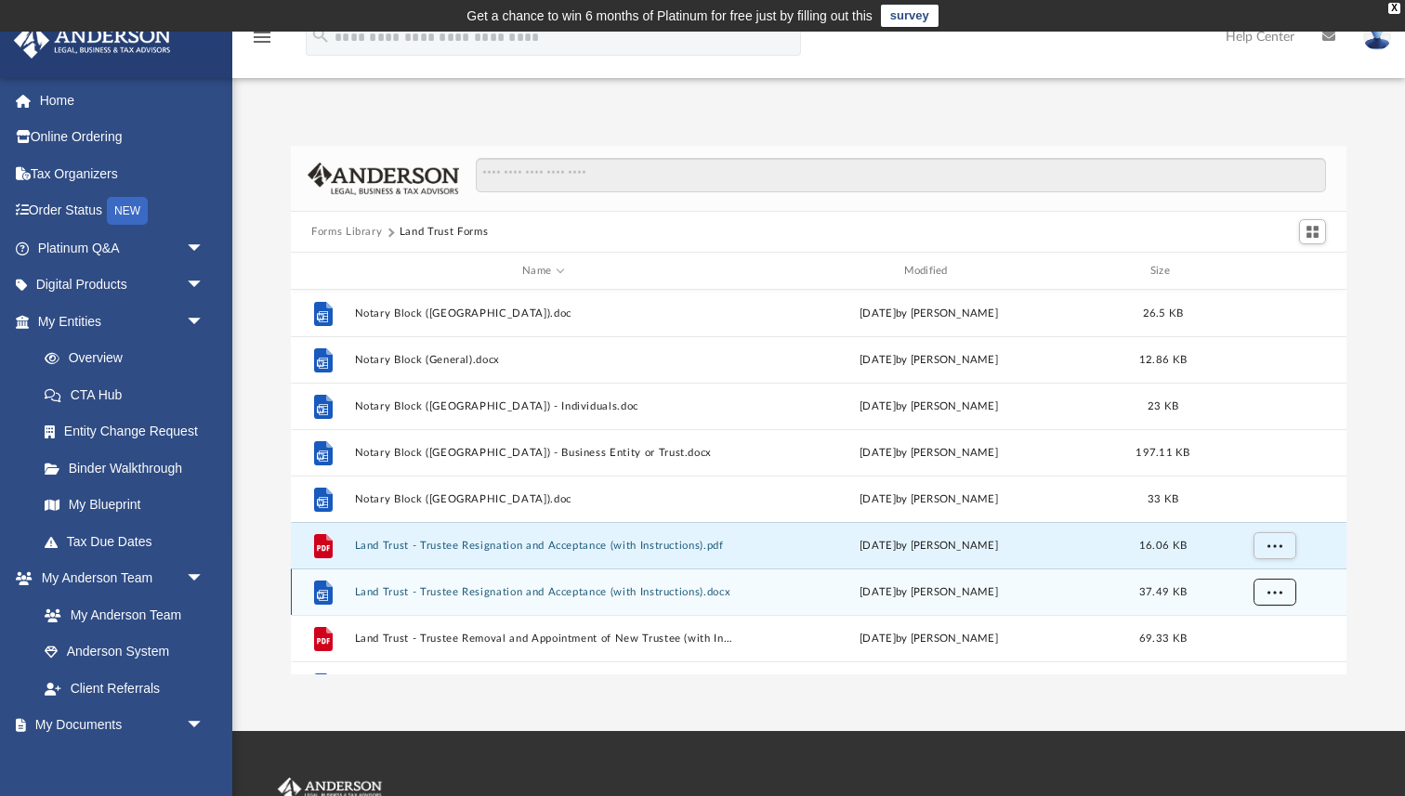
click at [1275, 595] on span "More options" at bounding box center [1274, 591] width 15 height 10
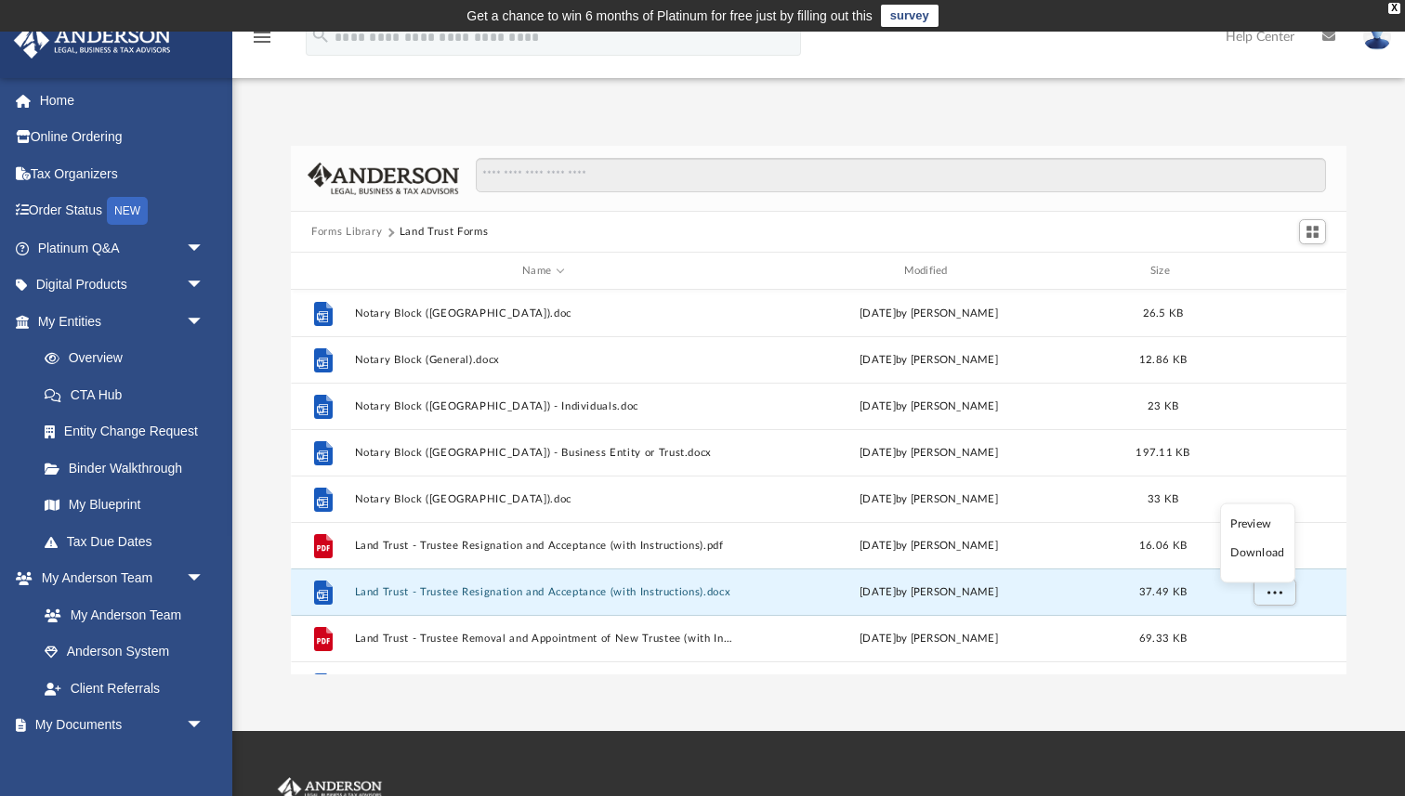
click at [1262, 548] on li "Download" at bounding box center [1257, 553] width 54 height 20
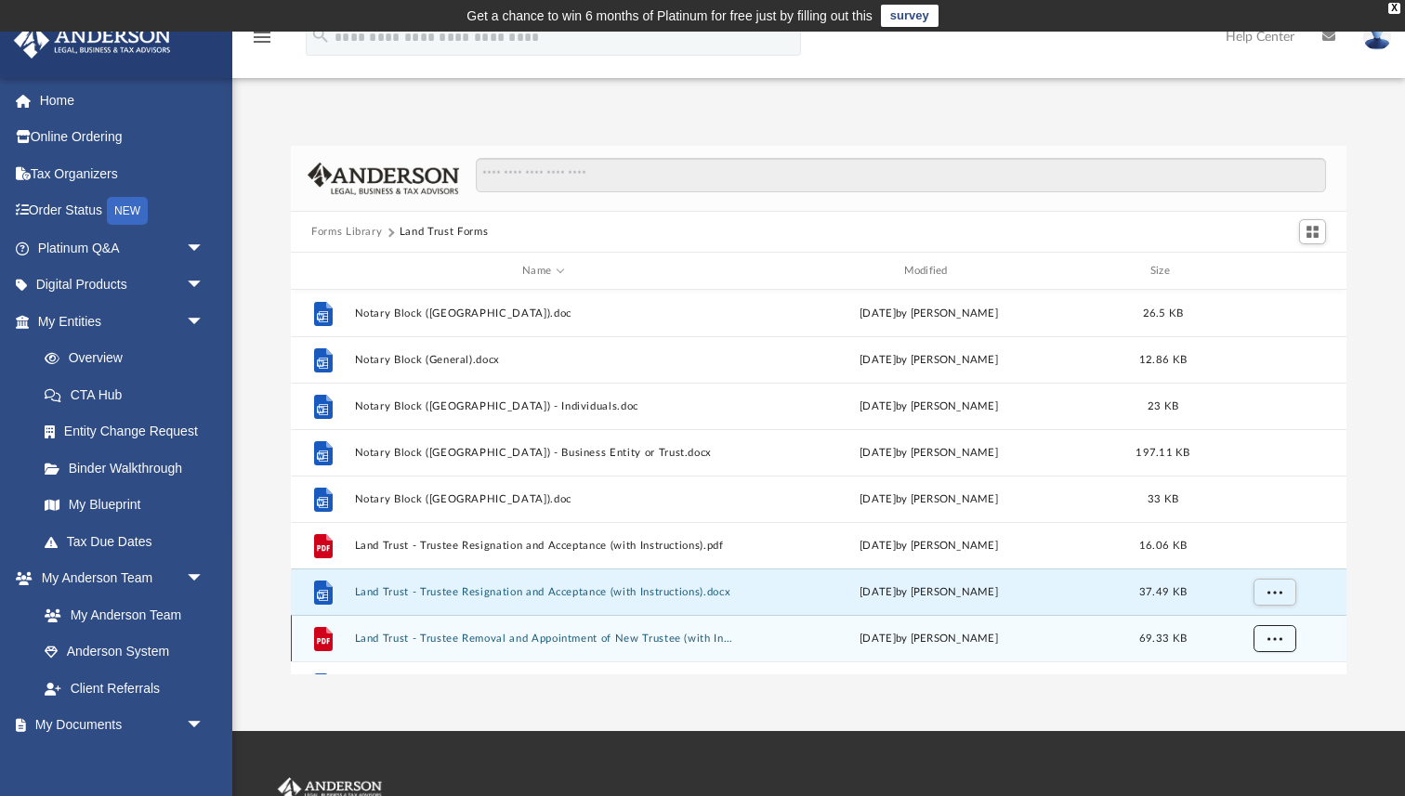
click at [1275, 636] on span "More options" at bounding box center [1274, 638] width 15 height 10
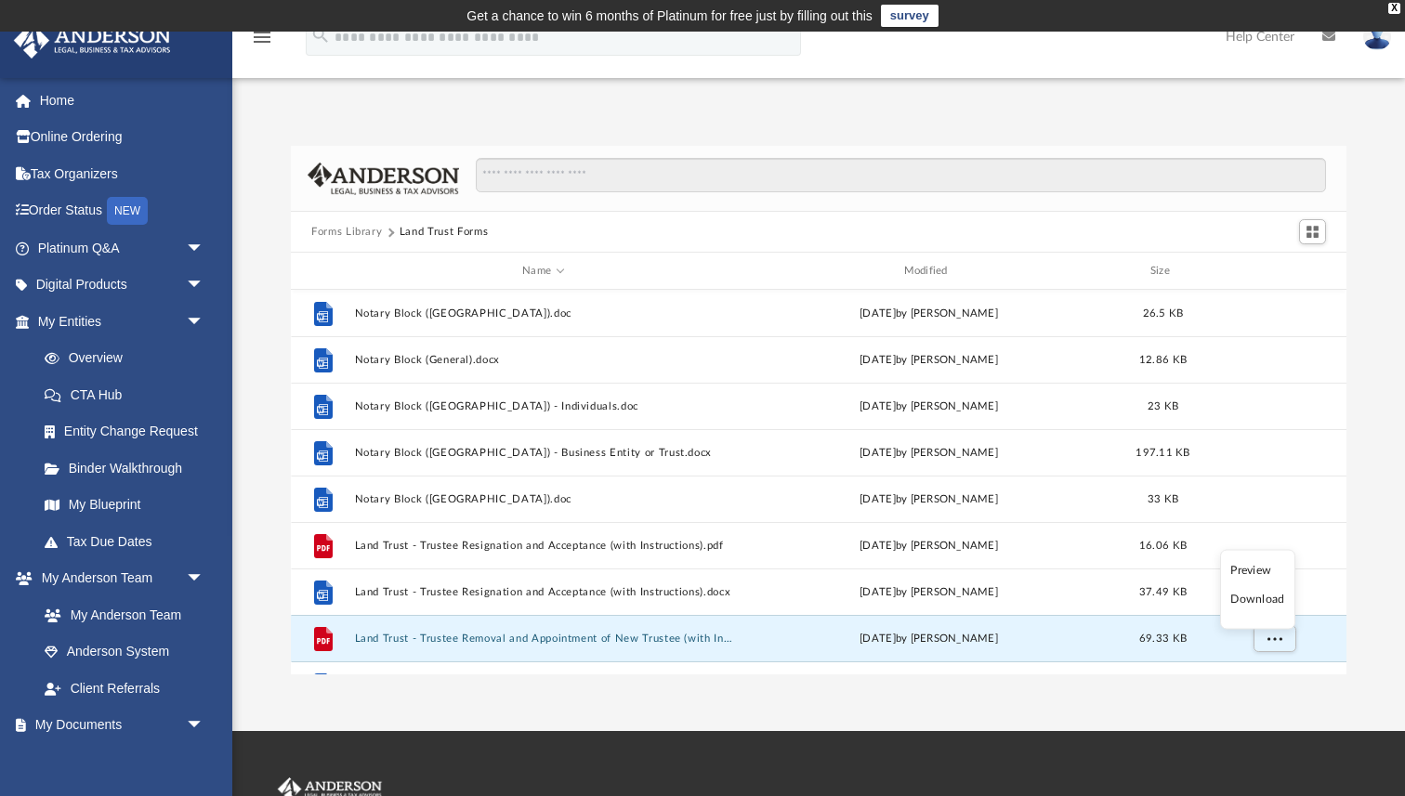
click at [1260, 597] on li "Download" at bounding box center [1257, 600] width 54 height 20
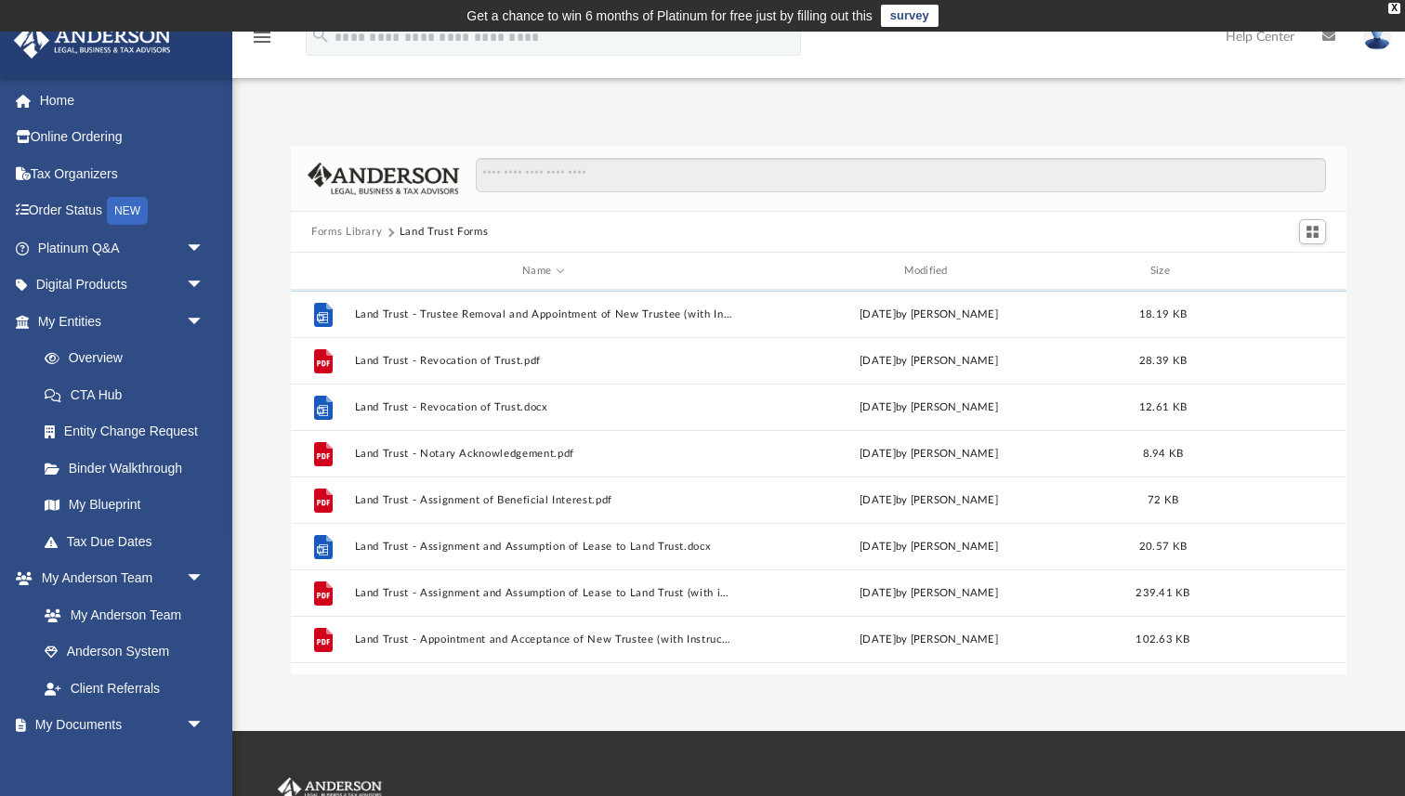
scroll to position [373, 0]
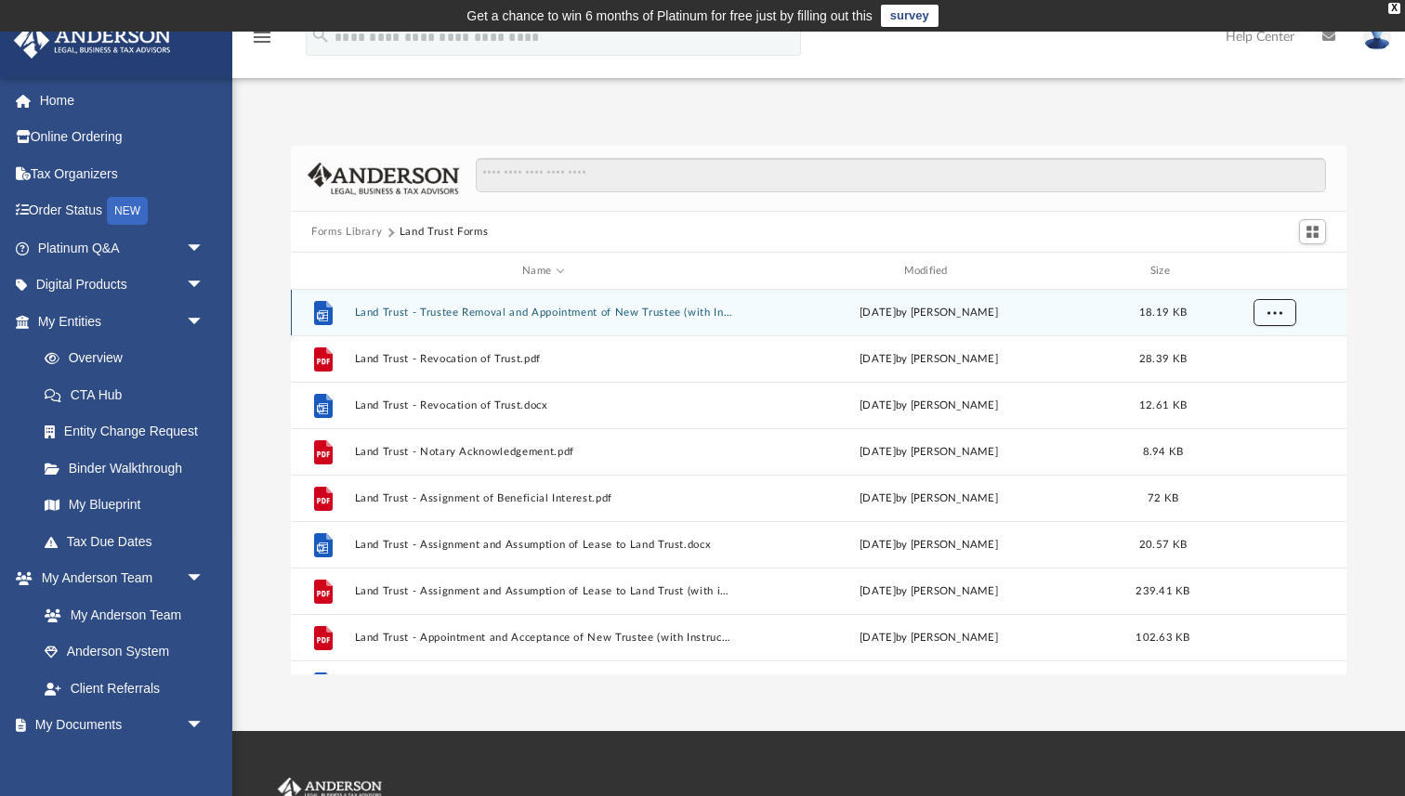
click at [1279, 313] on span "More options" at bounding box center [1274, 312] width 15 height 10
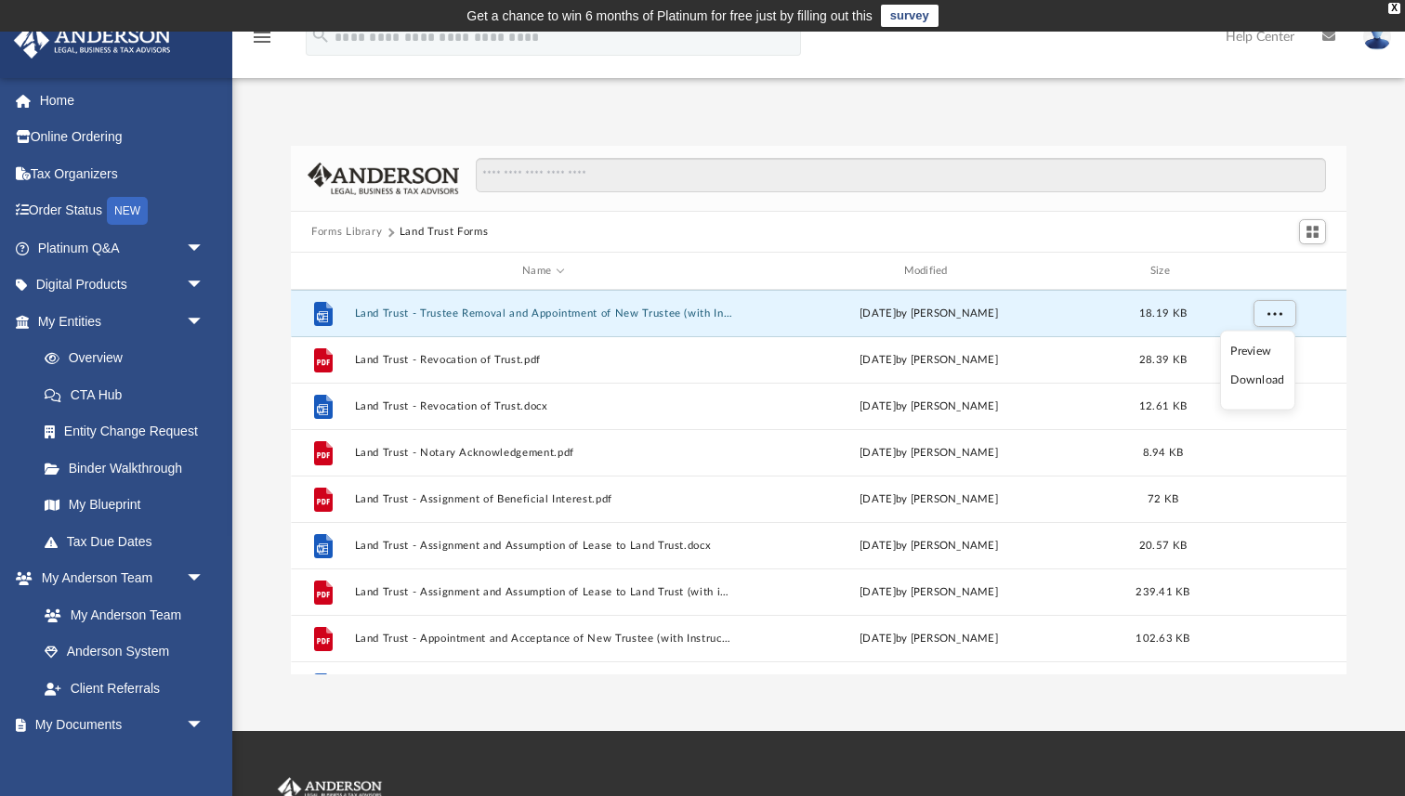
click at [1259, 381] on li "Download" at bounding box center [1257, 381] width 54 height 20
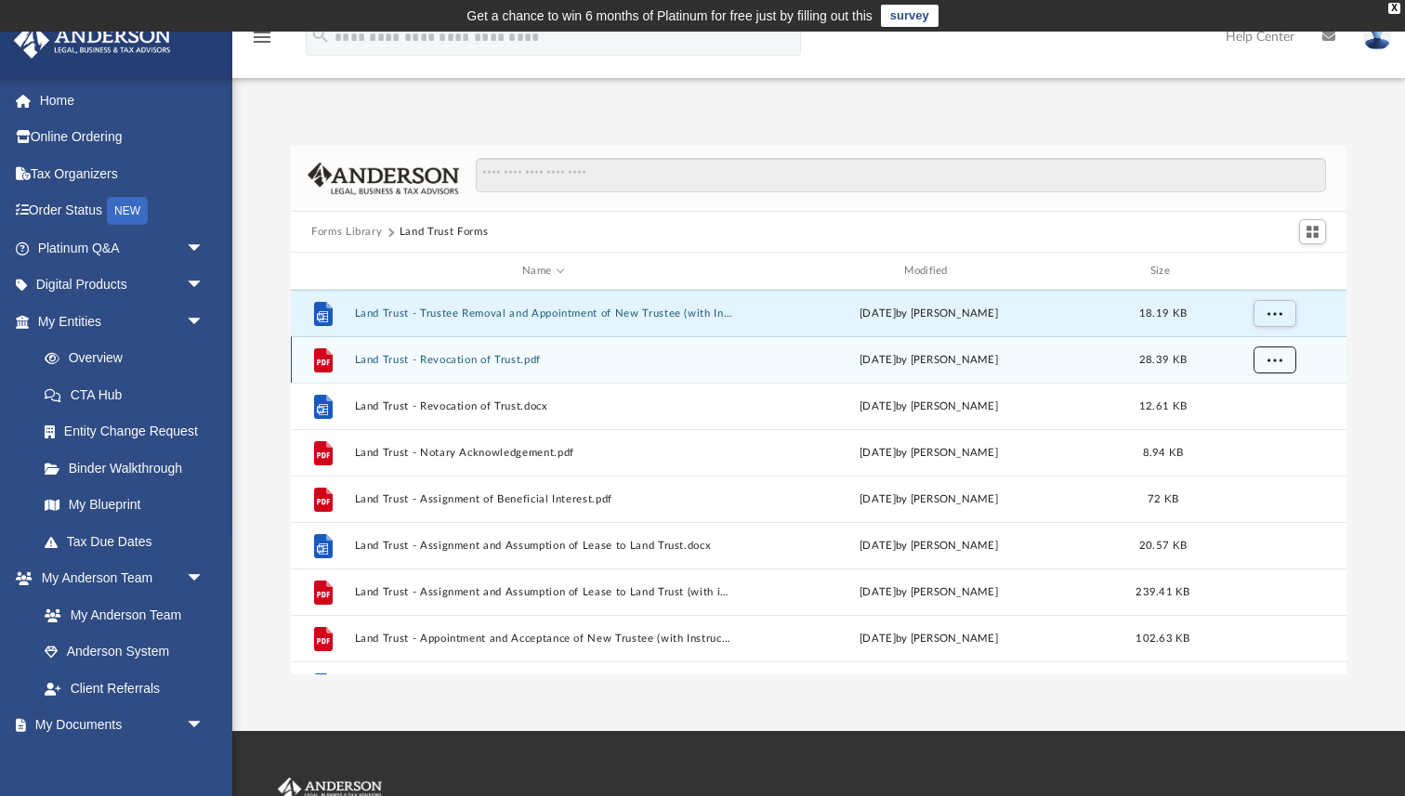
click at [1274, 359] on span "More options" at bounding box center [1274, 359] width 15 height 10
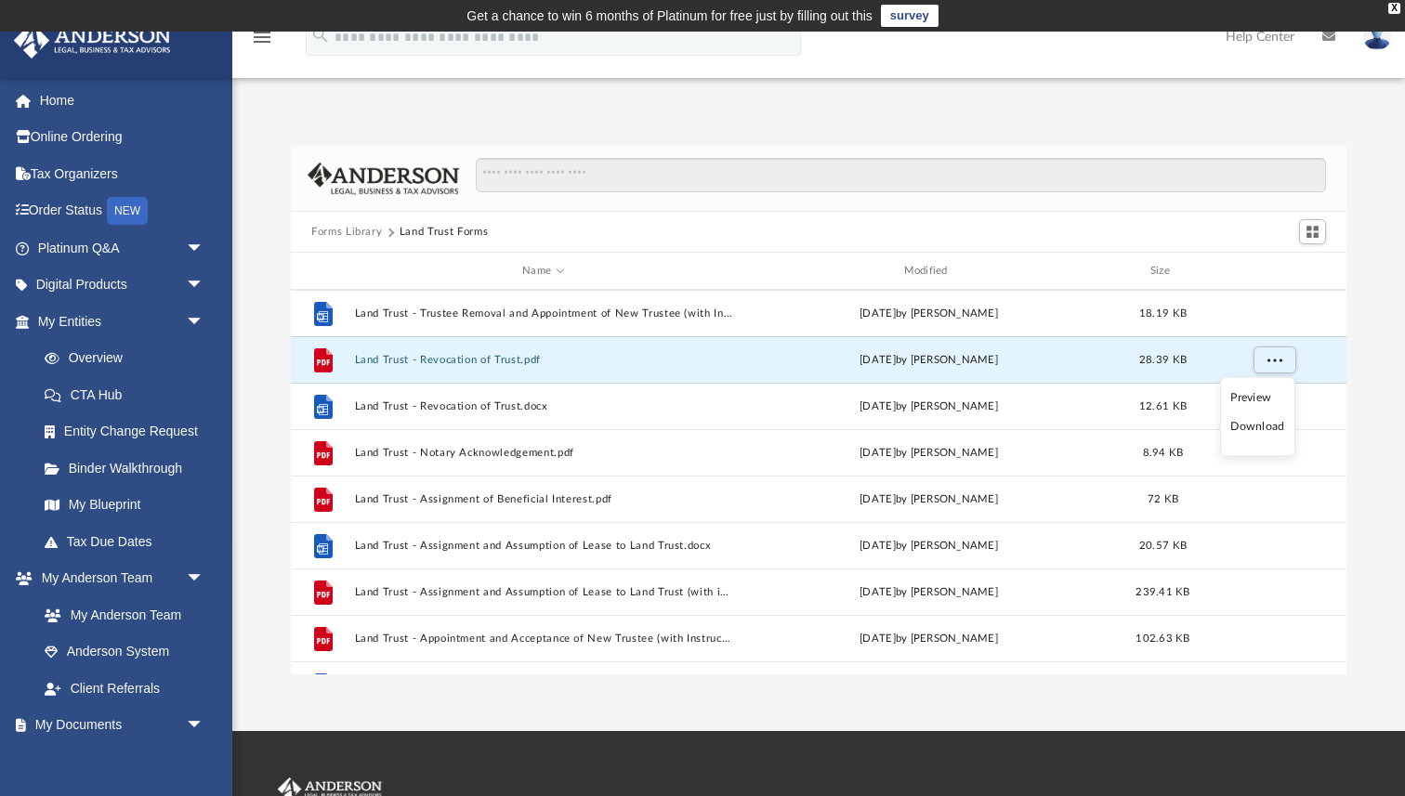
click at [1257, 429] on li "Download" at bounding box center [1257, 427] width 54 height 20
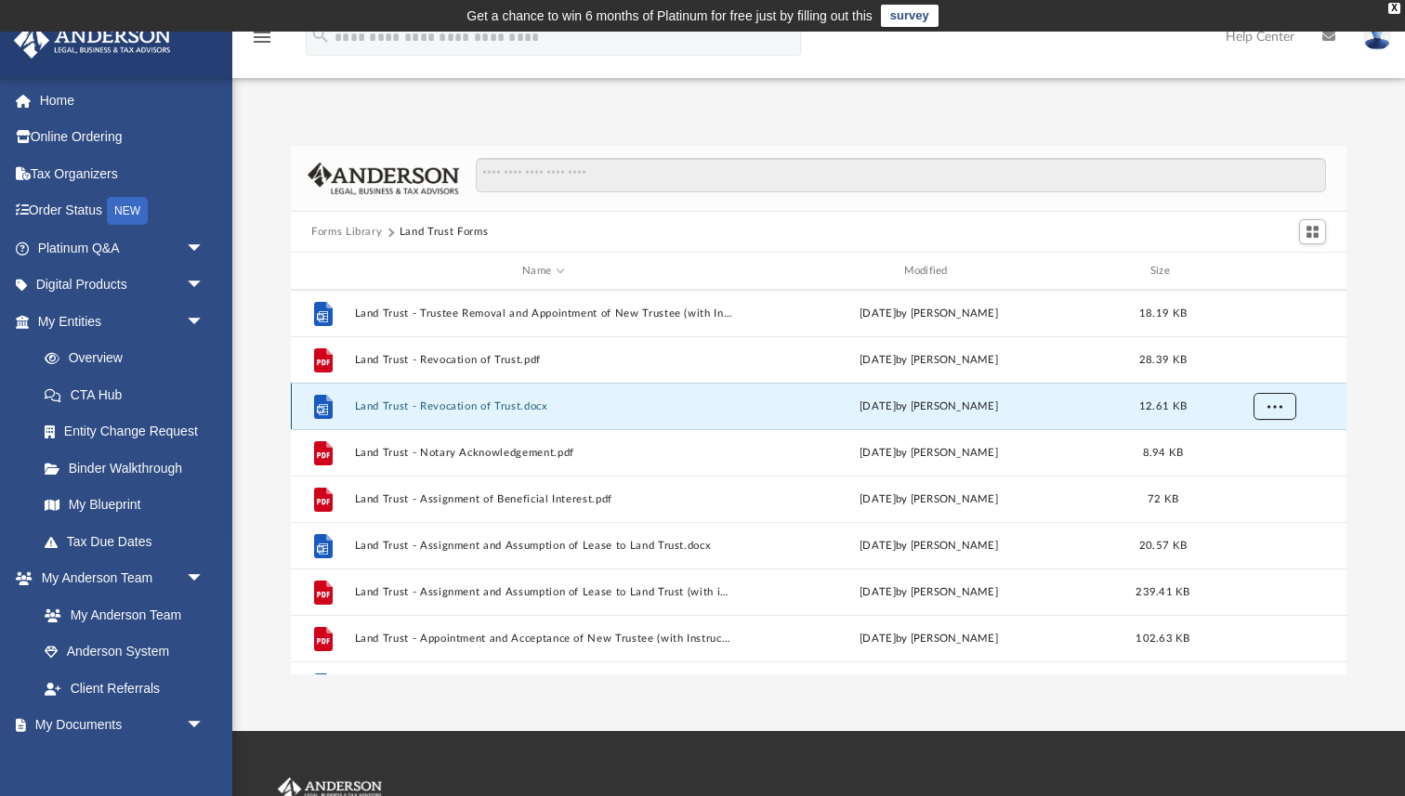
click at [1281, 408] on span "More options" at bounding box center [1274, 405] width 15 height 10
click at [1258, 480] on li "Download" at bounding box center [1257, 474] width 54 height 20
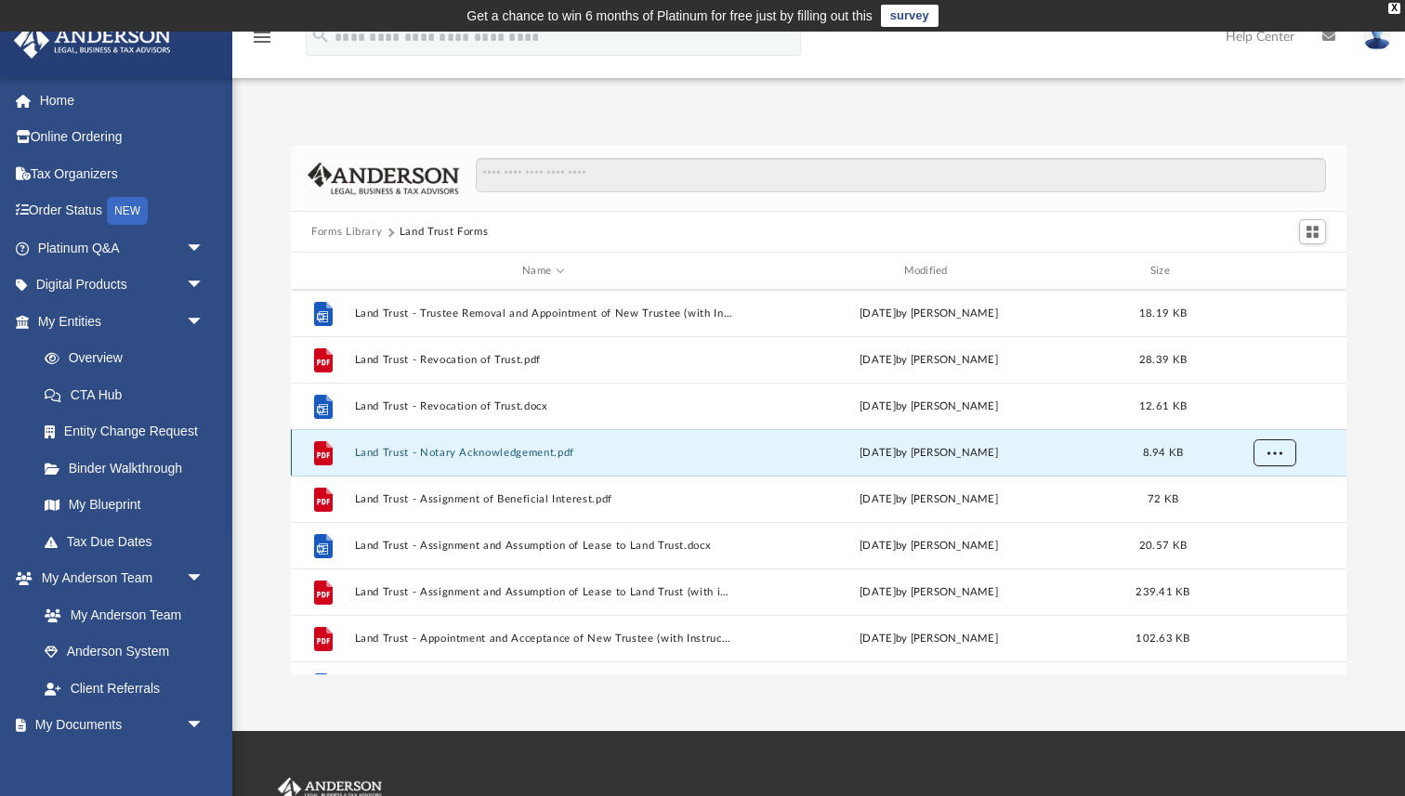
click at [1279, 448] on span "More options" at bounding box center [1274, 452] width 15 height 10
click at [1259, 523] on li "Download" at bounding box center [1257, 520] width 54 height 20
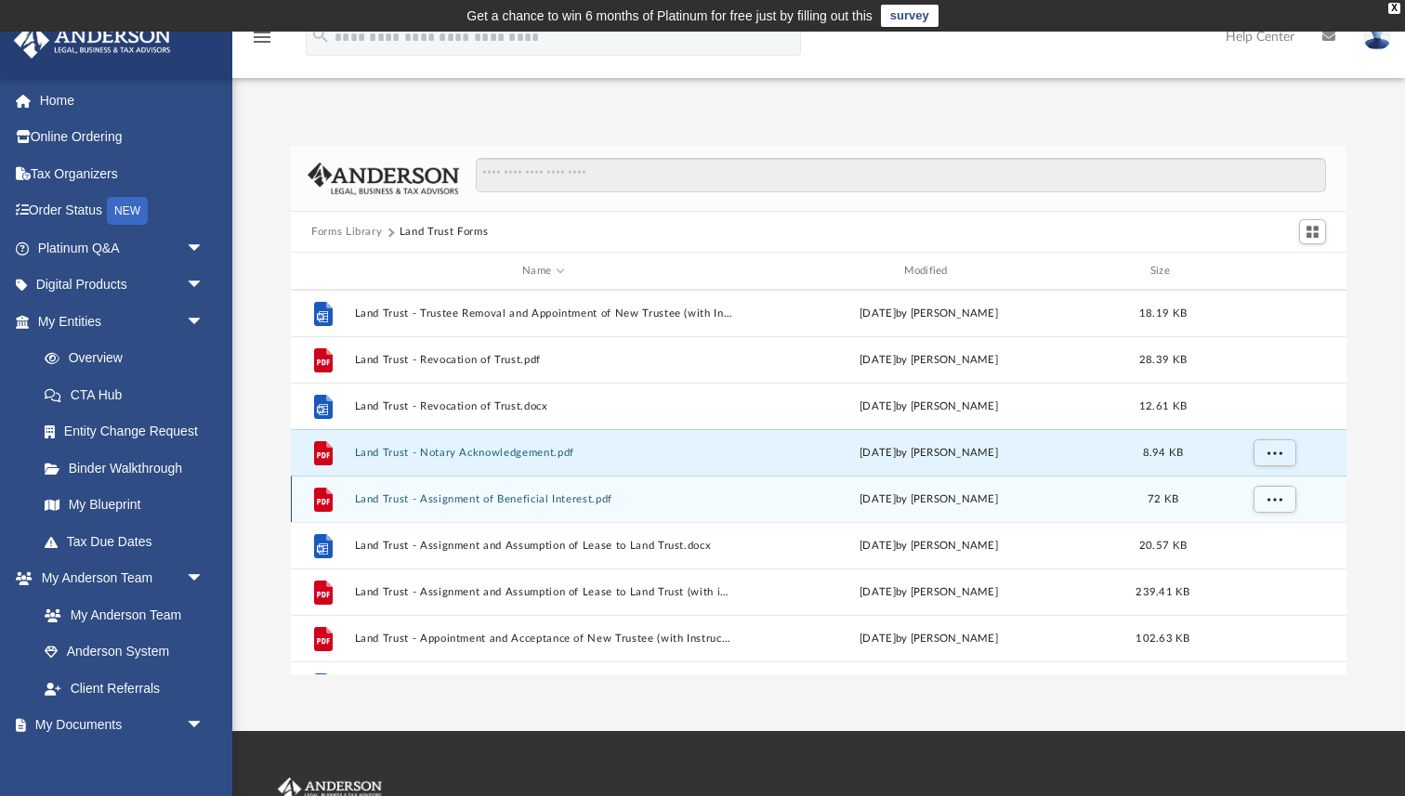
click at [1250, 501] on div "grid" at bounding box center [1273, 498] width 130 height 35
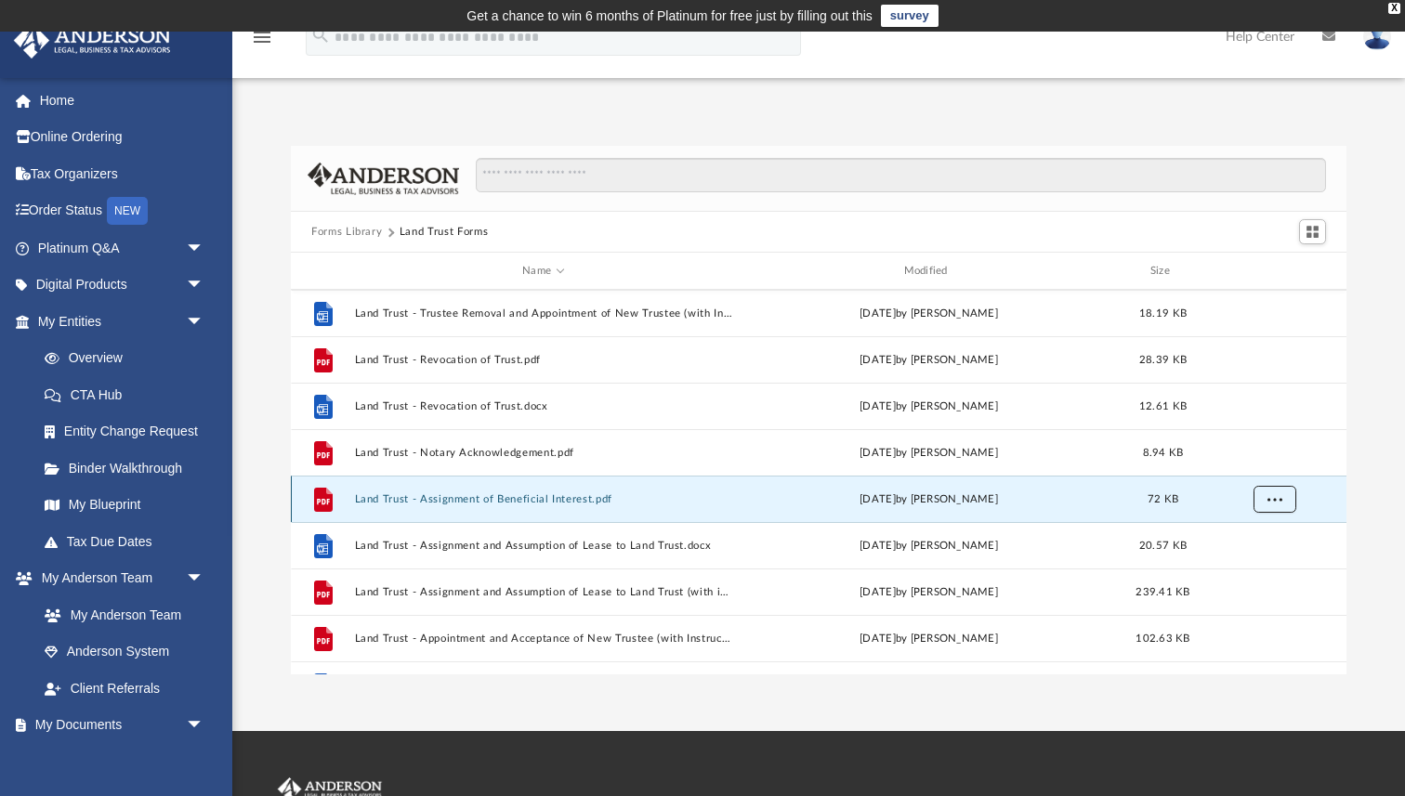
click at [1264, 500] on button "More options" at bounding box center [1274, 500] width 43 height 28
click at [1250, 570] on li "Download" at bounding box center [1257, 566] width 54 height 20
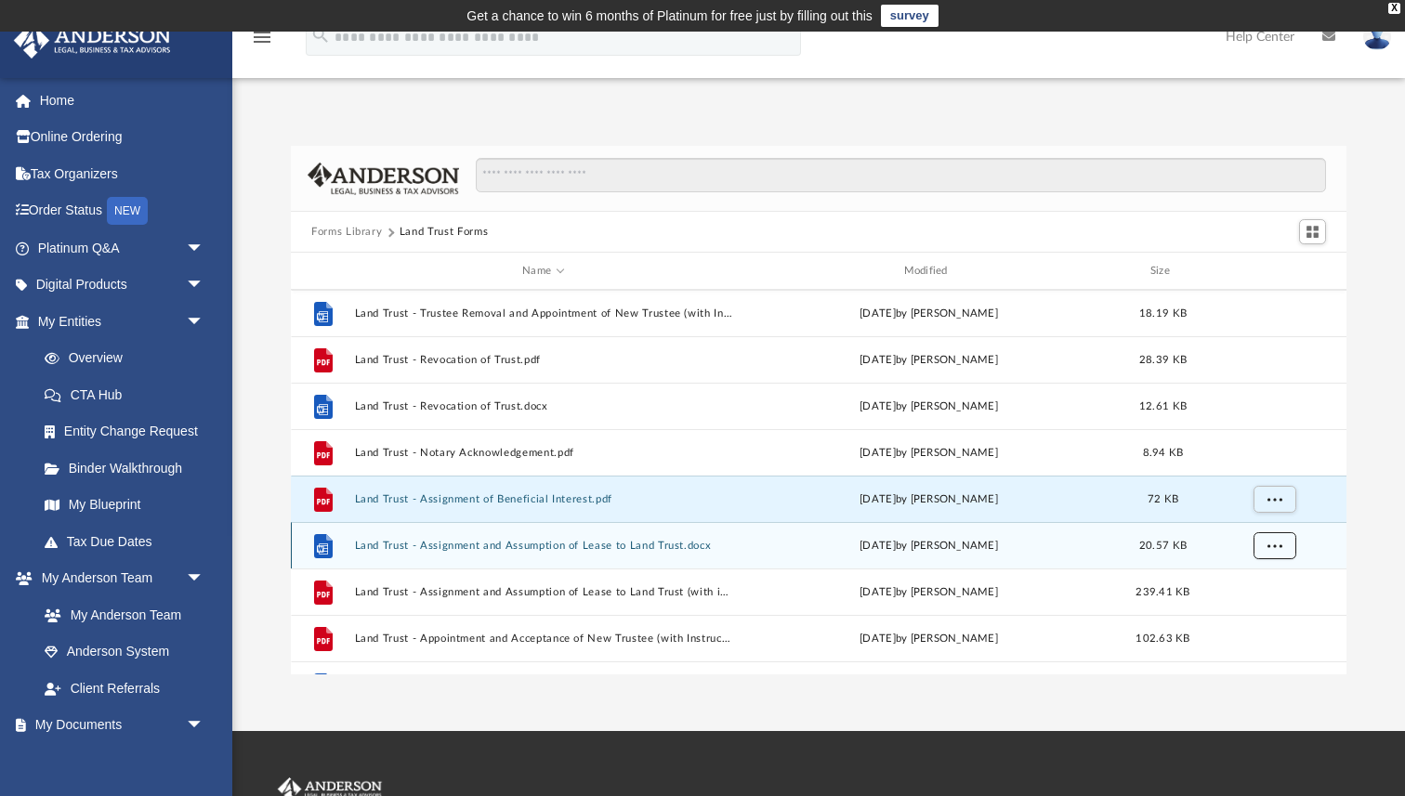
click at [1274, 541] on span "More options" at bounding box center [1274, 545] width 15 height 10
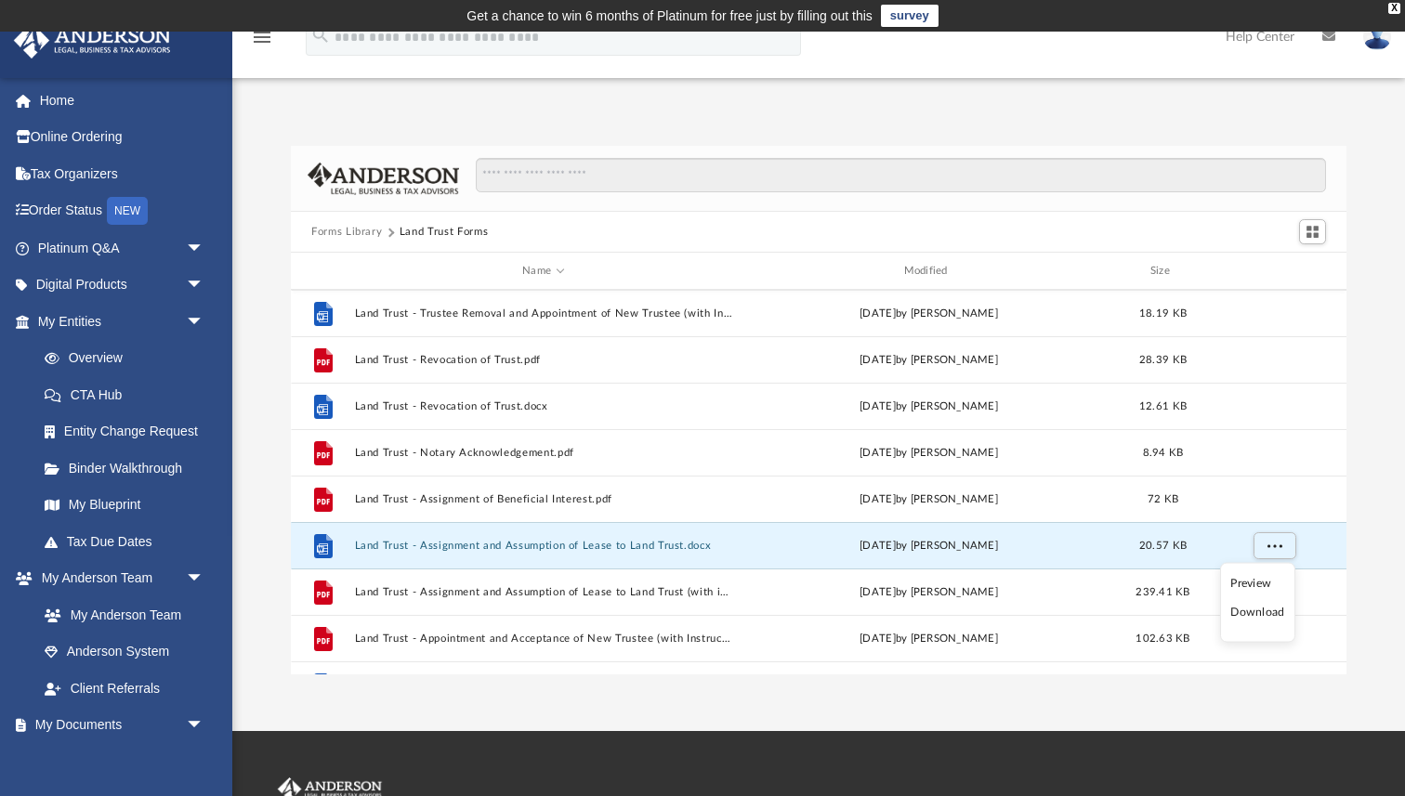
click at [1255, 616] on li "Download" at bounding box center [1257, 613] width 54 height 20
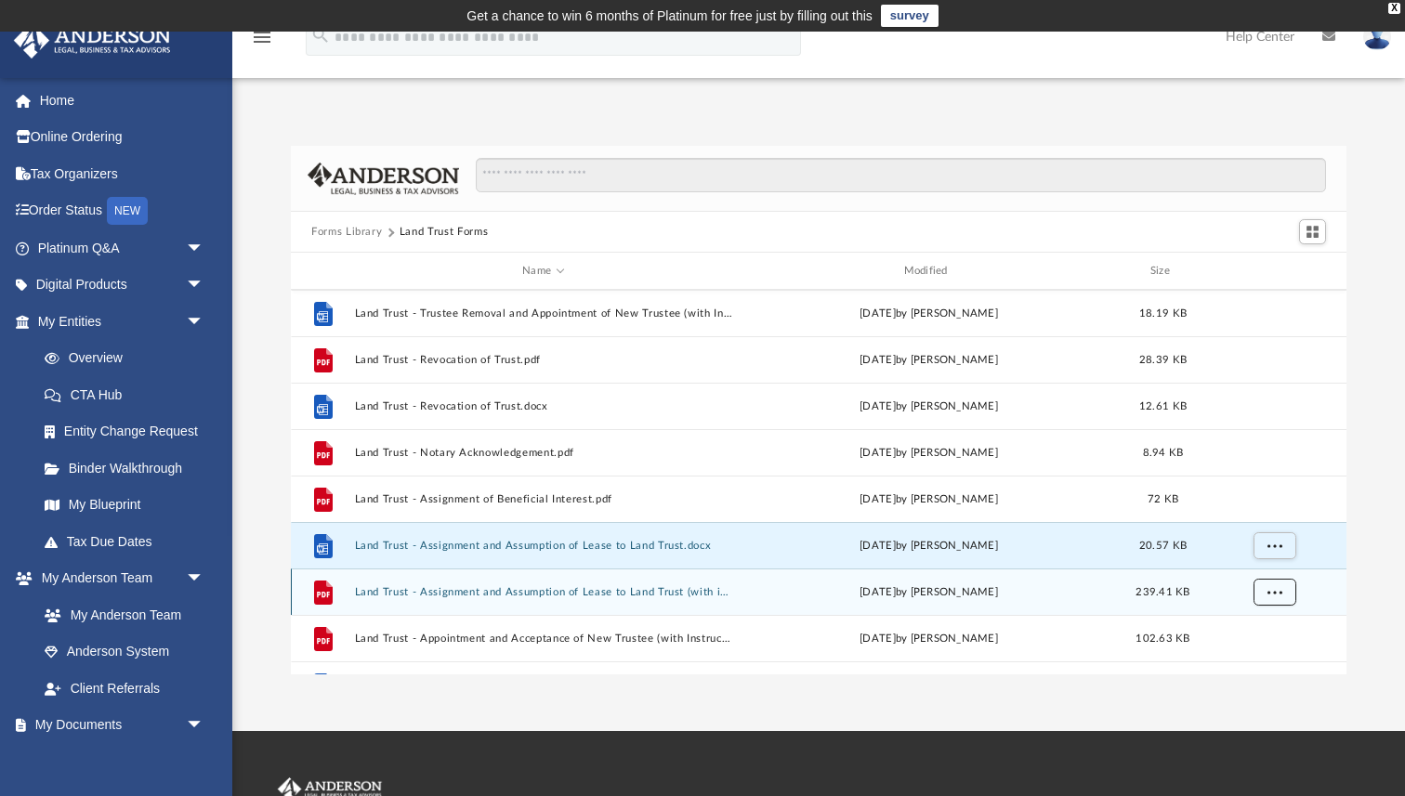
click at [1275, 595] on span "More options" at bounding box center [1274, 591] width 15 height 10
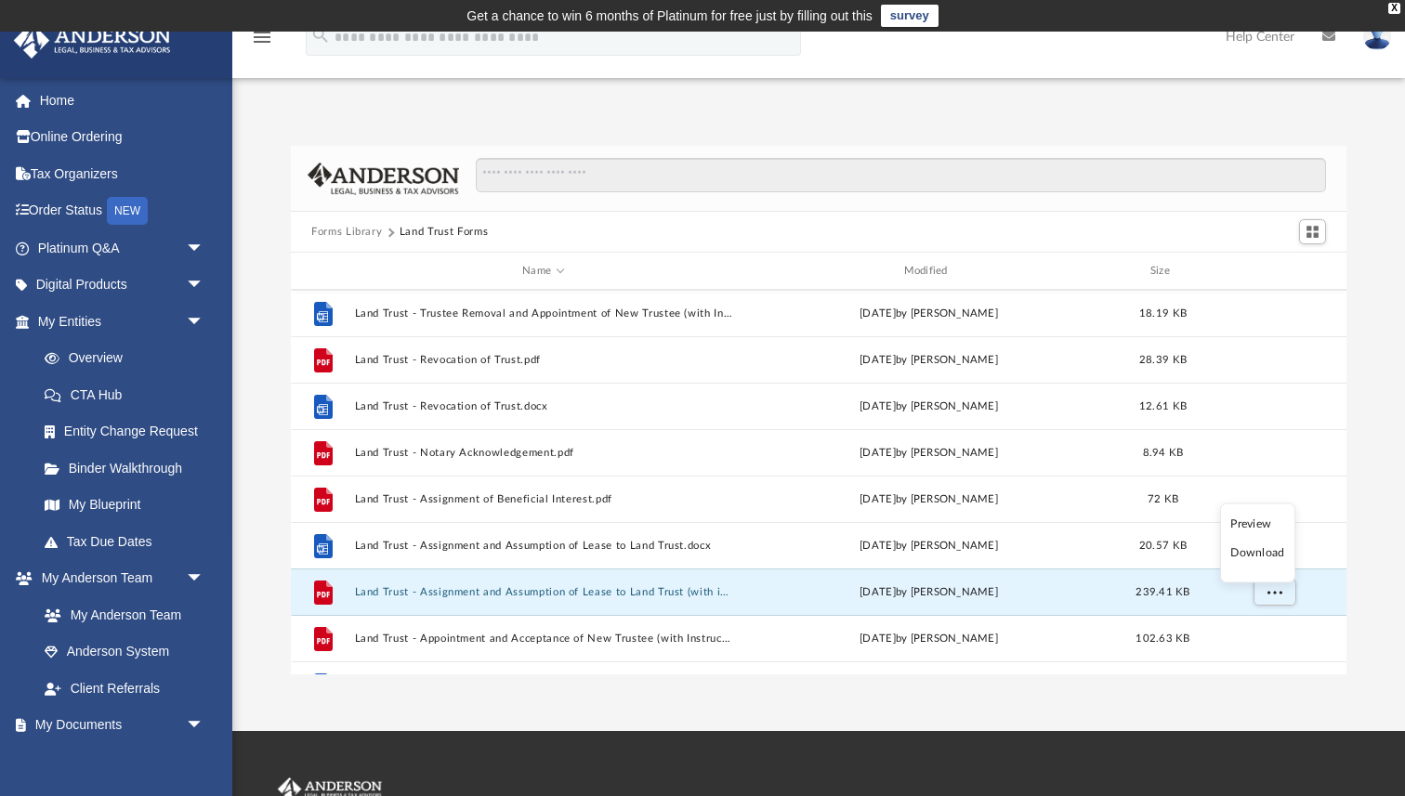
click at [1259, 553] on li "Download" at bounding box center [1257, 553] width 54 height 20
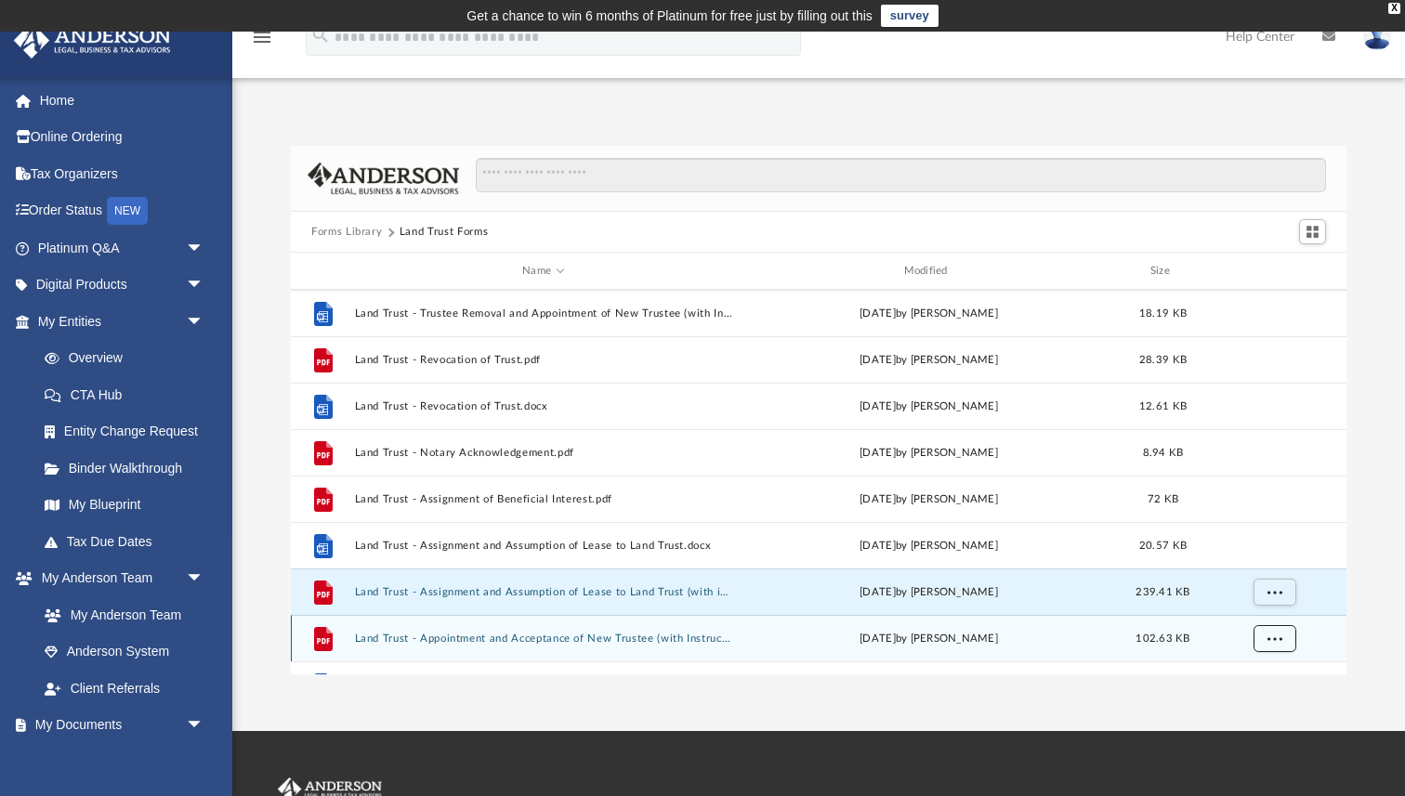
click at [1277, 638] on span "More options" at bounding box center [1274, 638] width 15 height 10
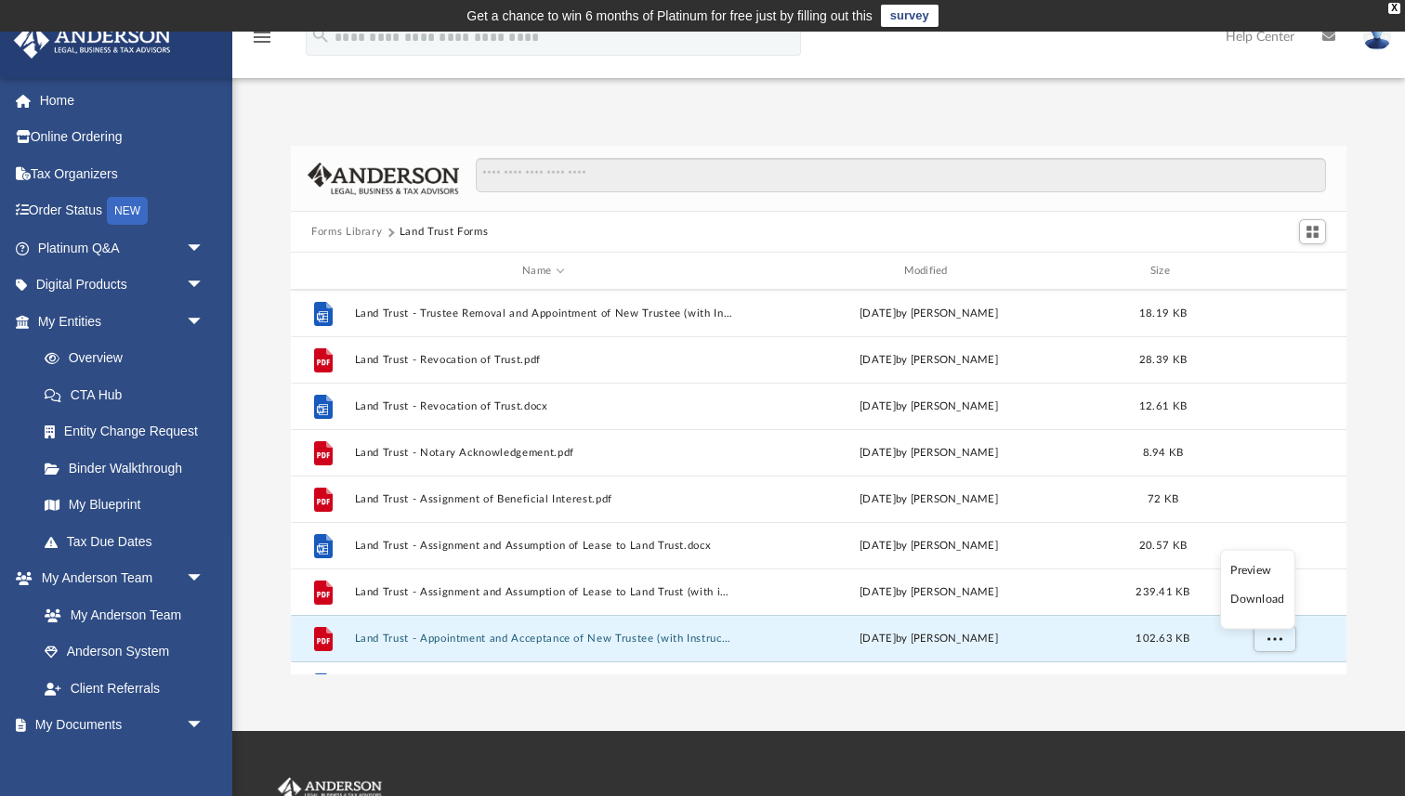
click at [1270, 600] on li "Download" at bounding box center [1257, 600] width 54 height 20
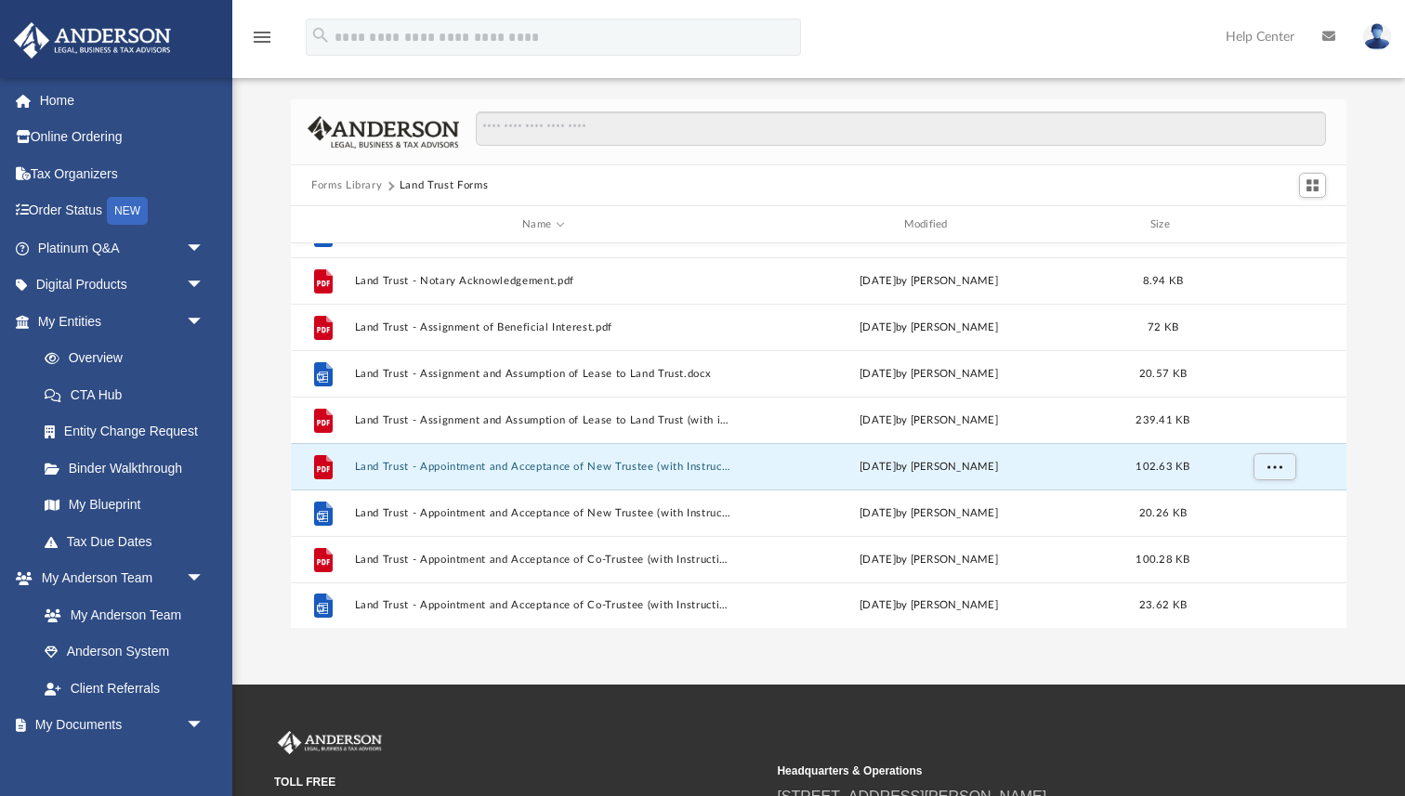
scroll to position [93, 0]
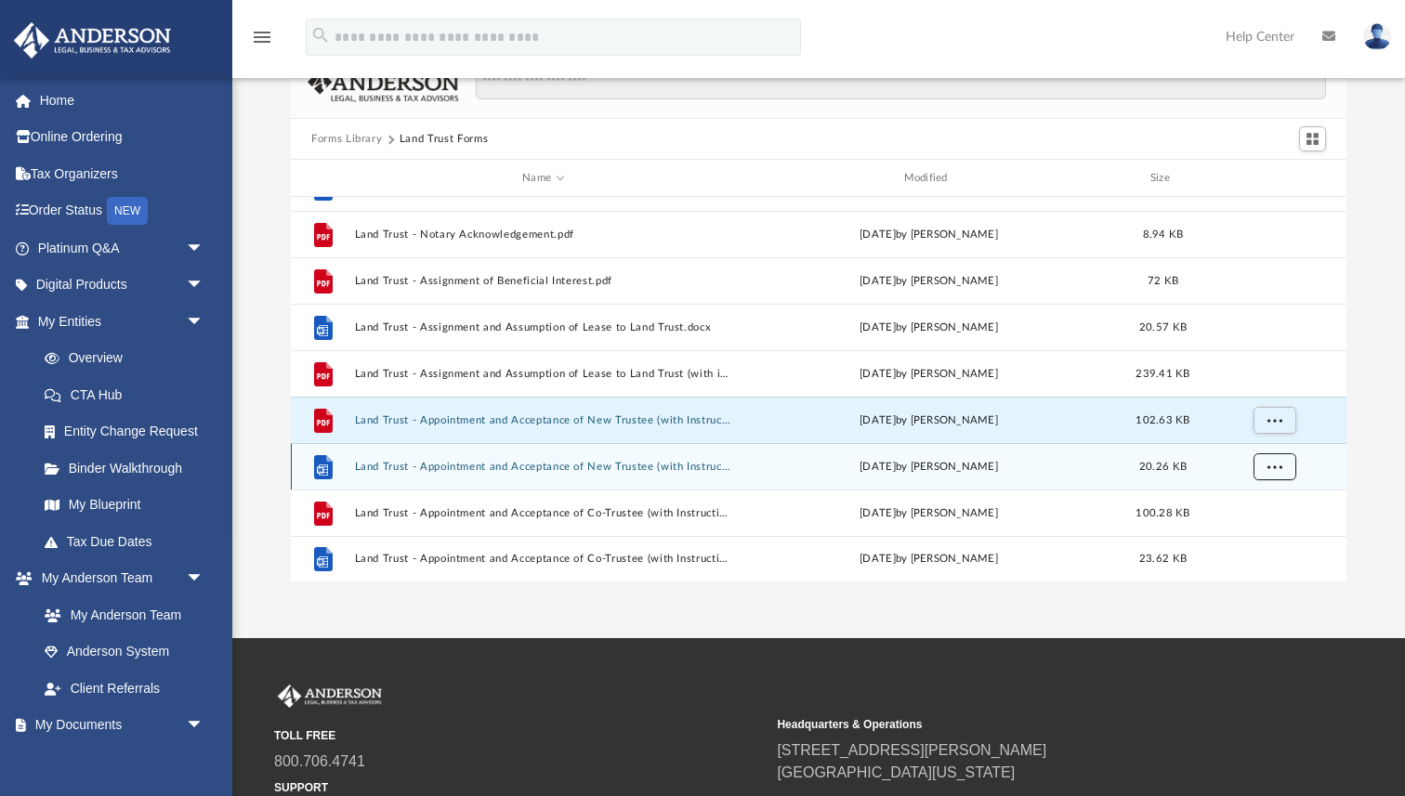
click at [1279, 468] on span "More options" at bounding box center [1274, 466] width 15 height 10
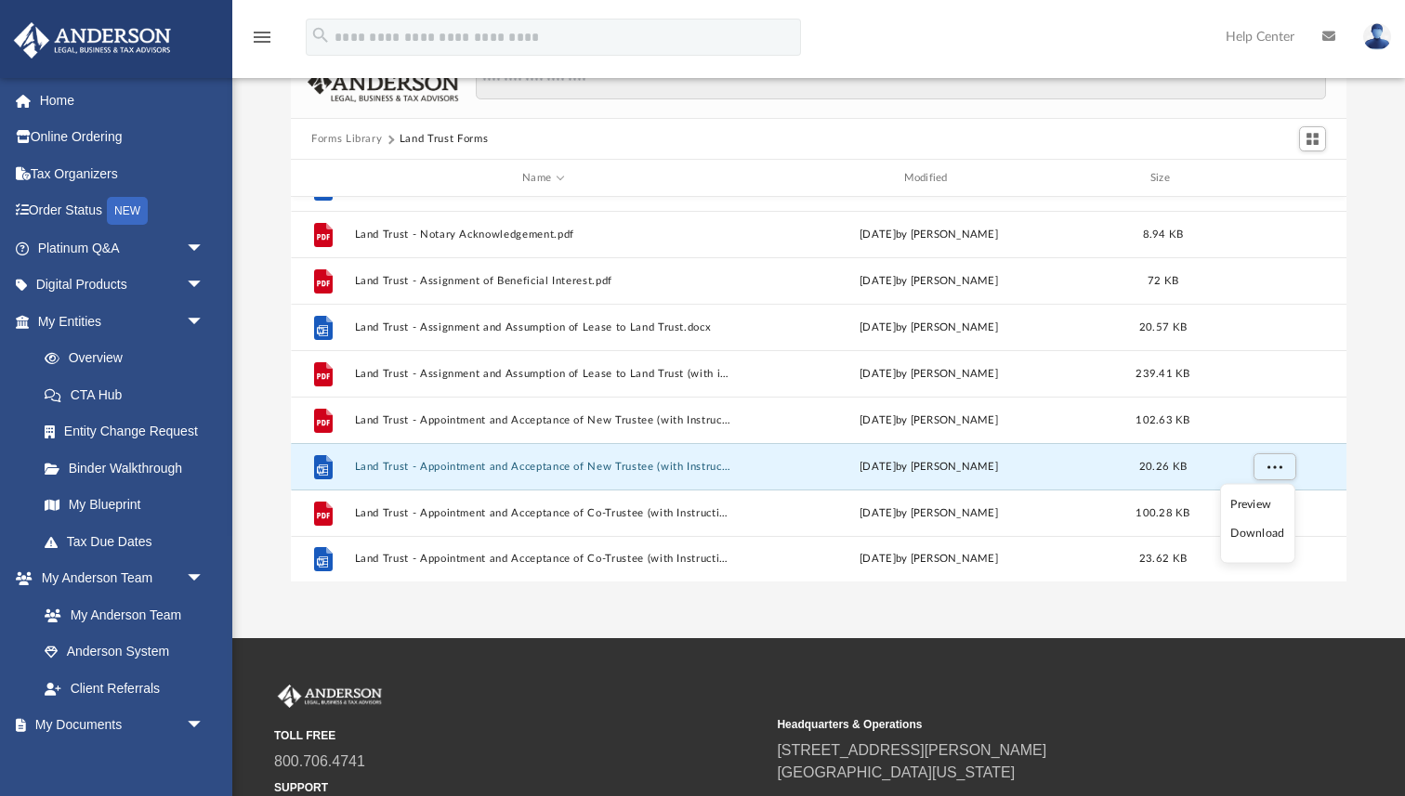
click at [1257, 535] on li "Download" at bounding box center [1257, 534] width 54 height 20
click at [1275, 472] on button "More options" at bounding box center [1274, 467] width 43 height 28
click at [1251, 535] on li "Download" at bounding box center [1257, 534] width 54 height 20
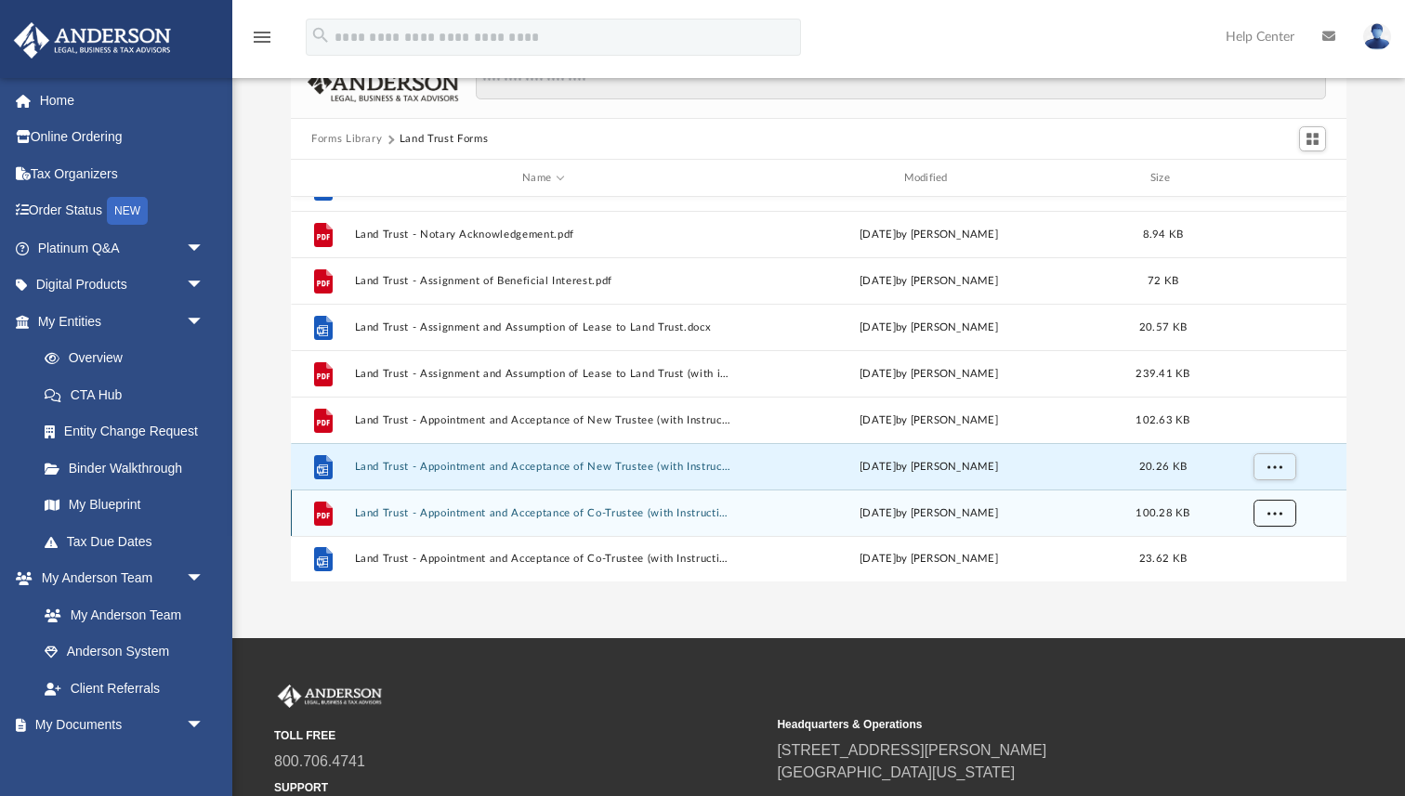
click at [1276, 515] on span "More options" at bounding box center [1274, 512] width 15 height 10
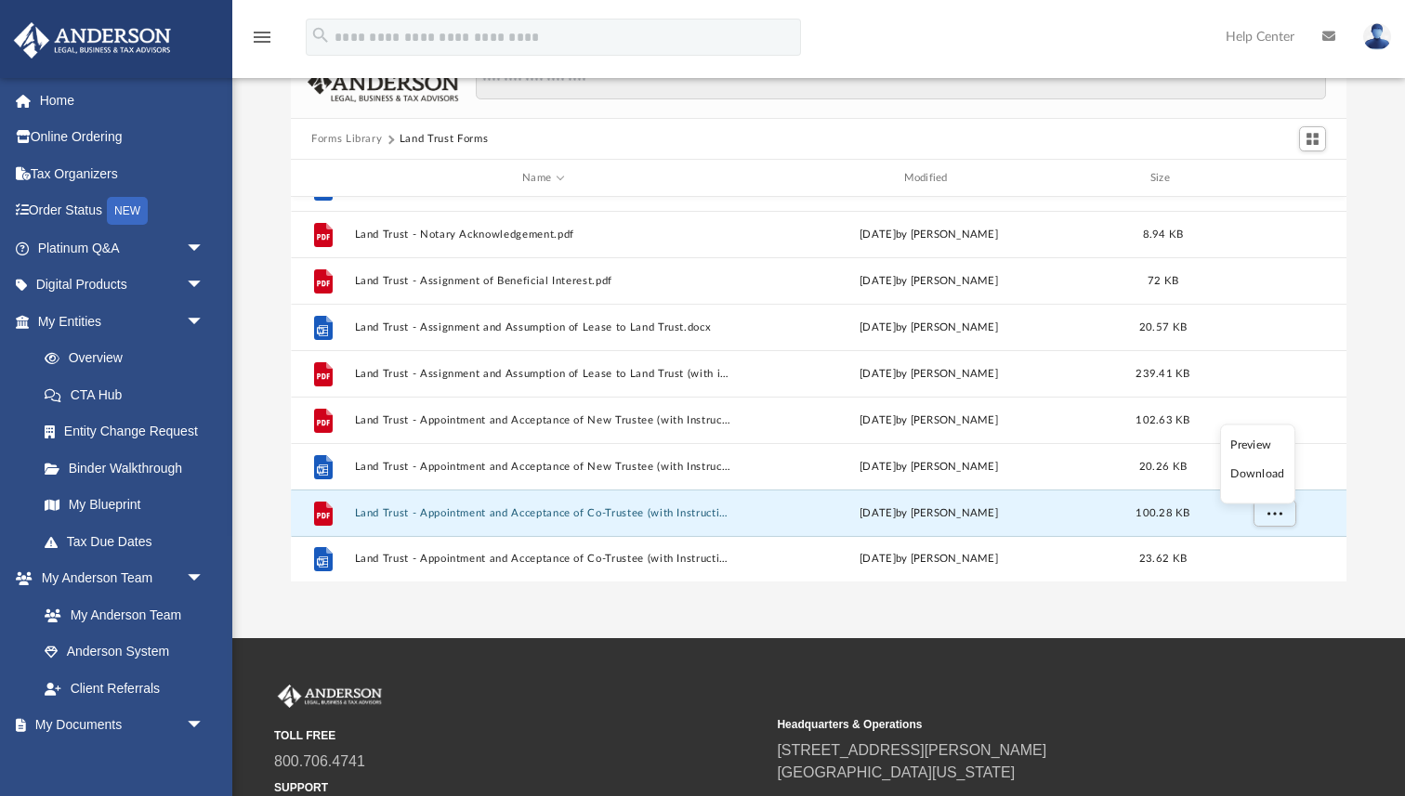
click at [1262, 474] on li "Download" at bounding box center [1257, 474] width 54 height 20
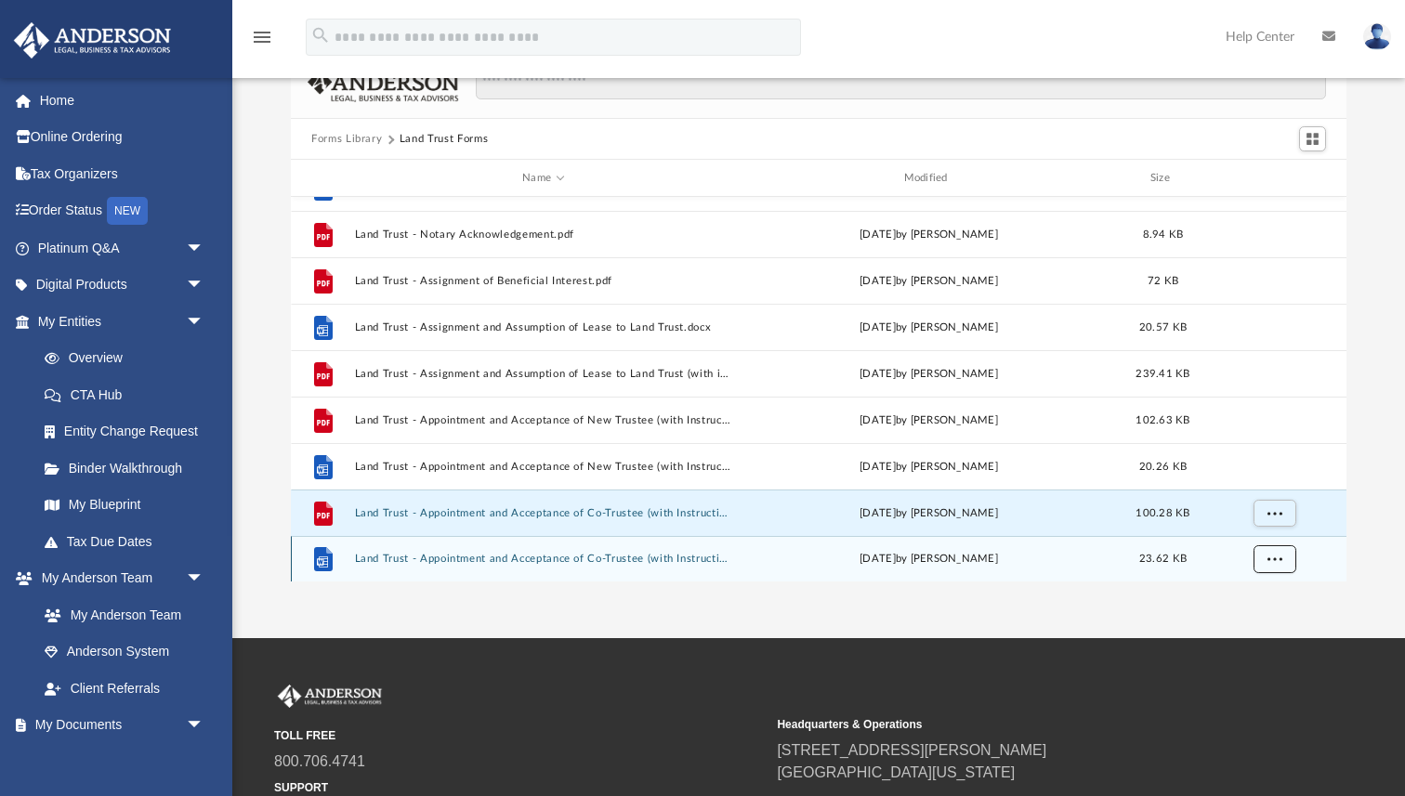
click at [1276, 558] on span "More options" at bounding box center [1274, 559] width 15 height 10
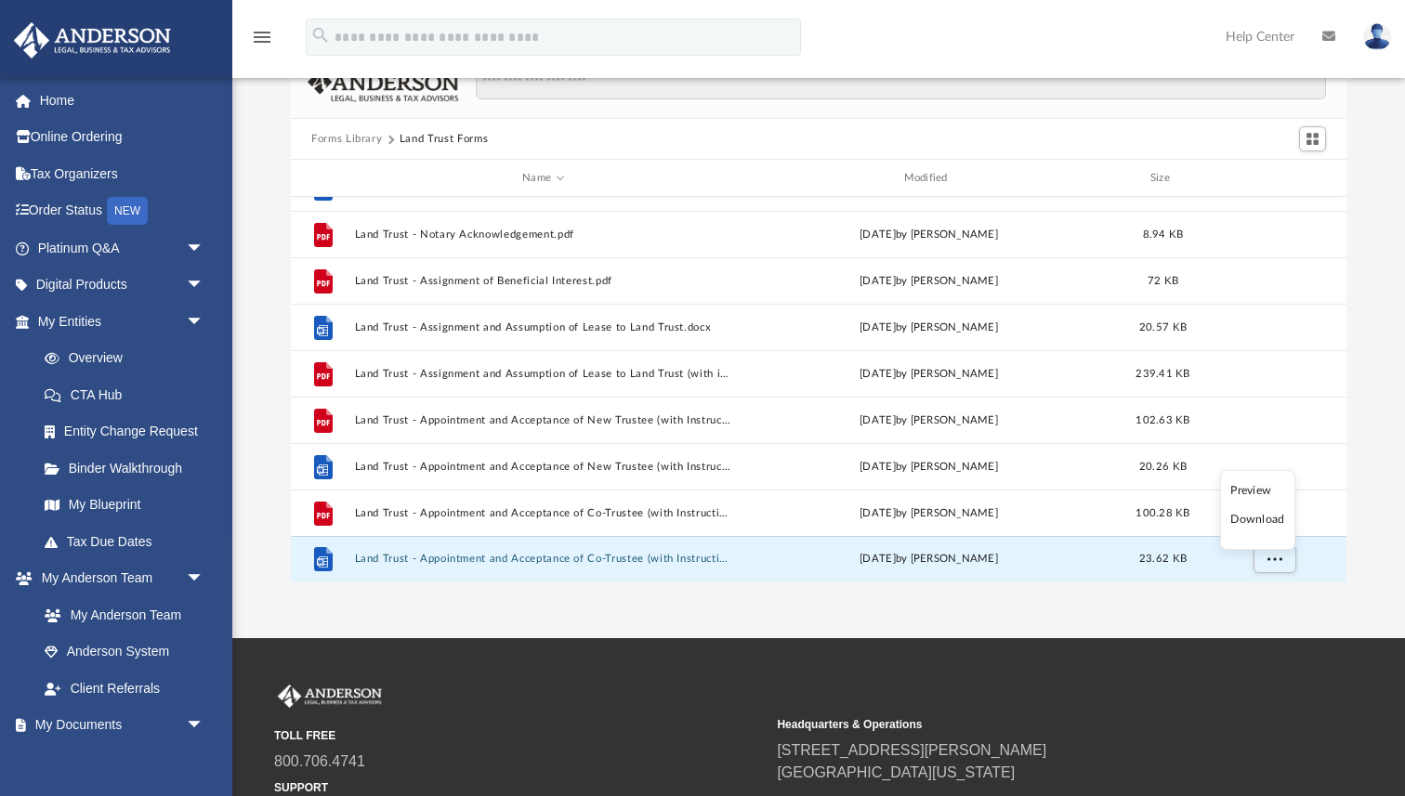
click at [1266, 521] on li "Download" at bounding box center [1257, 520] width 54 height 20
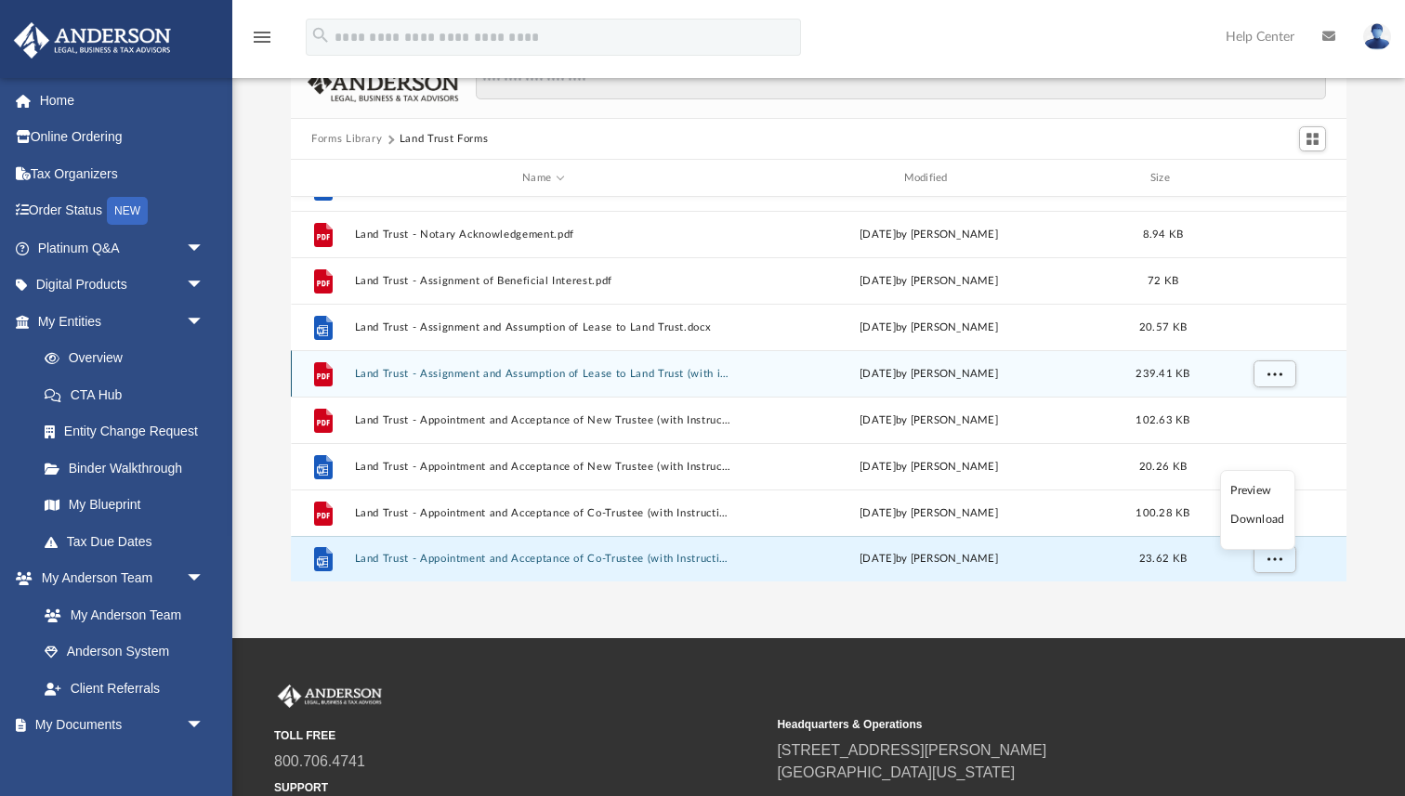
click at [1288, 393] on div "File Land Trust - Assignment and Assumption of Lease to Land Trust (with instru…" at bounding box center [818, 373] width 1055 height 46
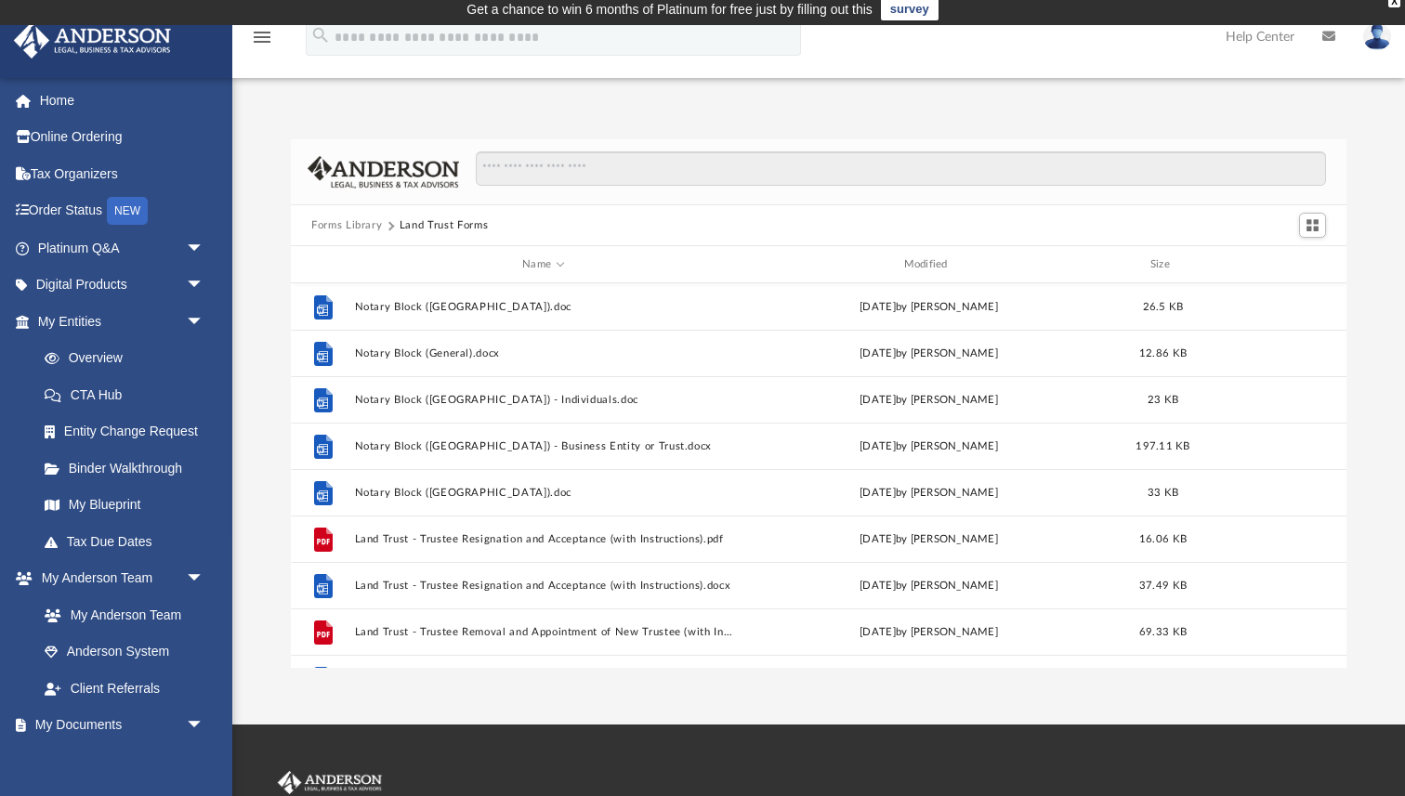
scroll to position [0, 0]
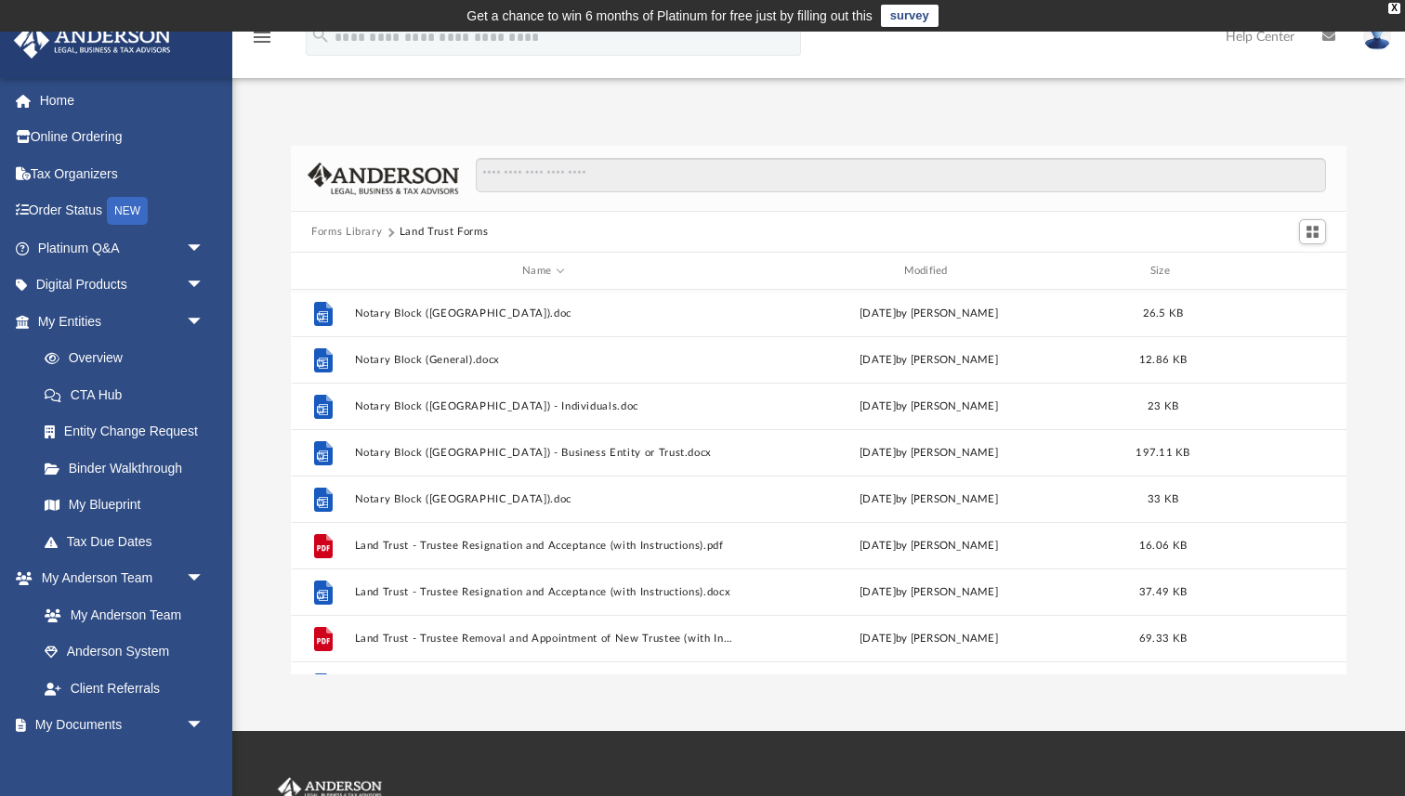
click at [270, 253] on div "Forms Library Land Trust Forms Name Modified Size File Notary Block (WA).doc Fr…" at bounding box center [818, 410] width 1172 height 529
